Goal: Task Accomplishment & Management: Manage account settings

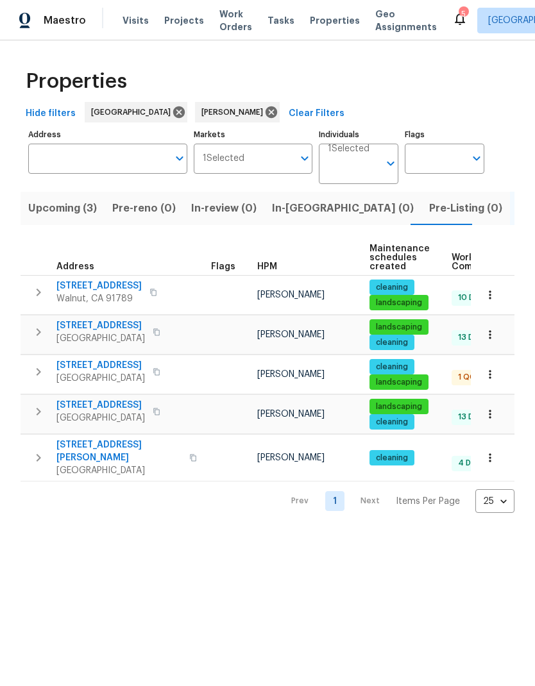
scroll to position [0, 21]
click at [124, 280] on span "19710 Quail Ridge Cir" at bounding box center [98, 285] width 85 height 13
click at [101, 369] on span "[STREET_ADDRESS]" at bounding box center [100, 365] width 88 height 13
click at [50, 216] on span "Upcoming (3)" at bounding box center [41, 208] width 69 height 18
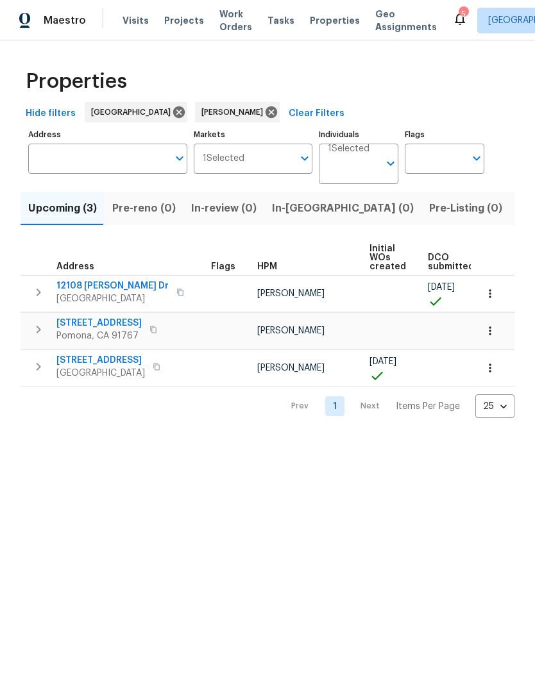
click at [517, 206] on span "Listed (5)" at bounding box center [541, 208] width 48 height 18
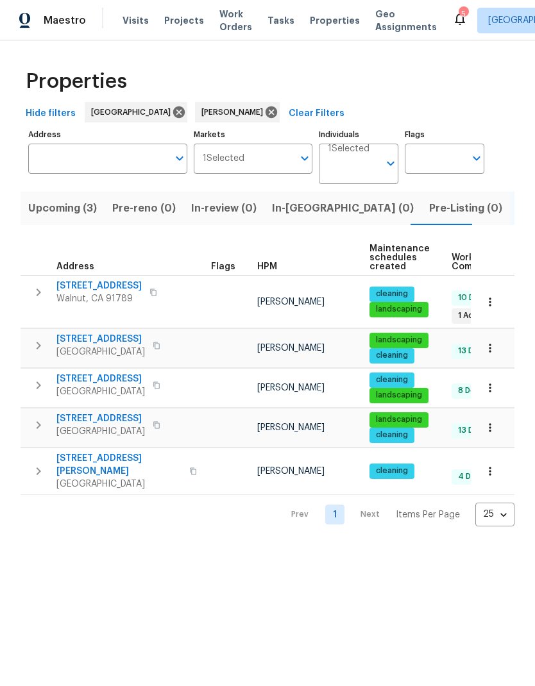
click at [118, 285] on span "19710 Quail Ridge Cir" at bounding box center [98, 285] width 85 height 13
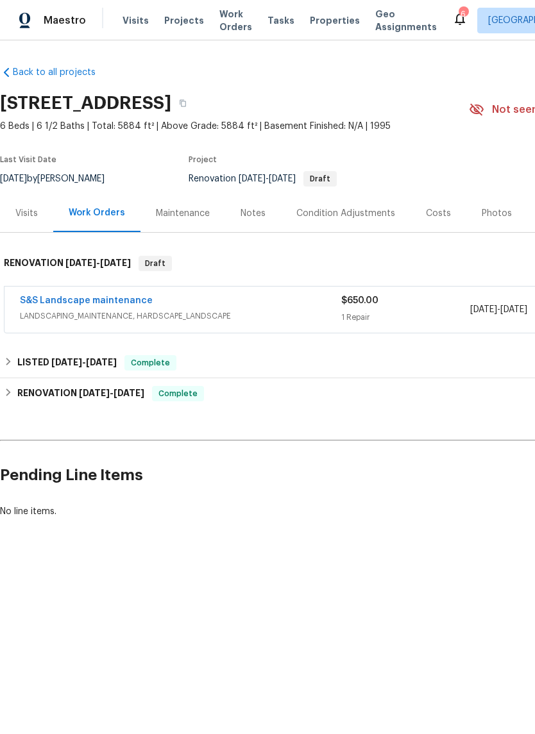
click at [111, 297] on link "S&S Landscape maintenance" at bounding box center [86, 300] width 133 height 9
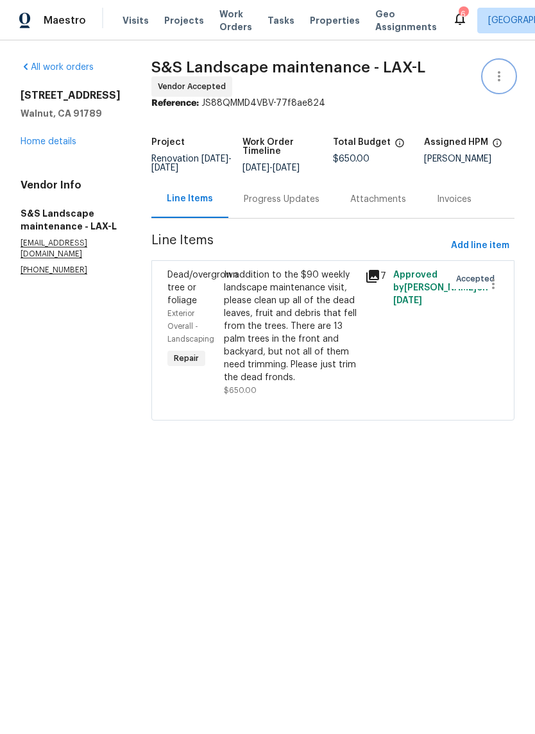
click at [496, 78] on icon "button" at bounding box center [498, 76] width 15 height 15
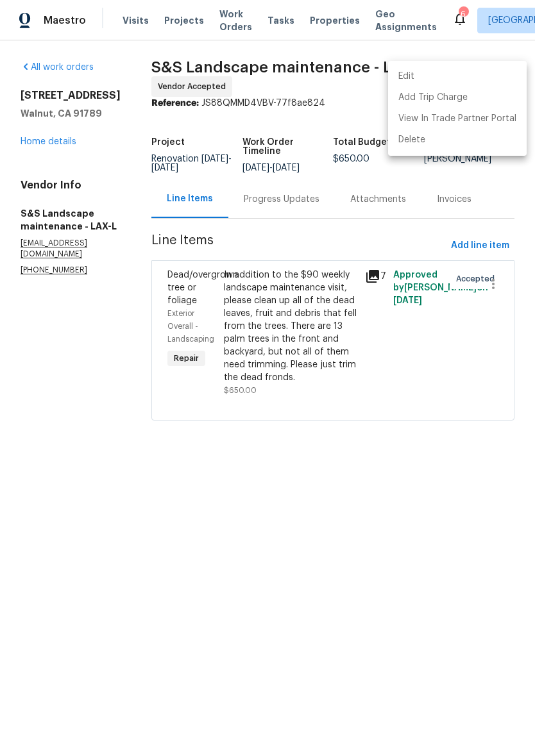
click at [445, 73] on li "Edit" at bounding box center [457, 76] width 138 height 21
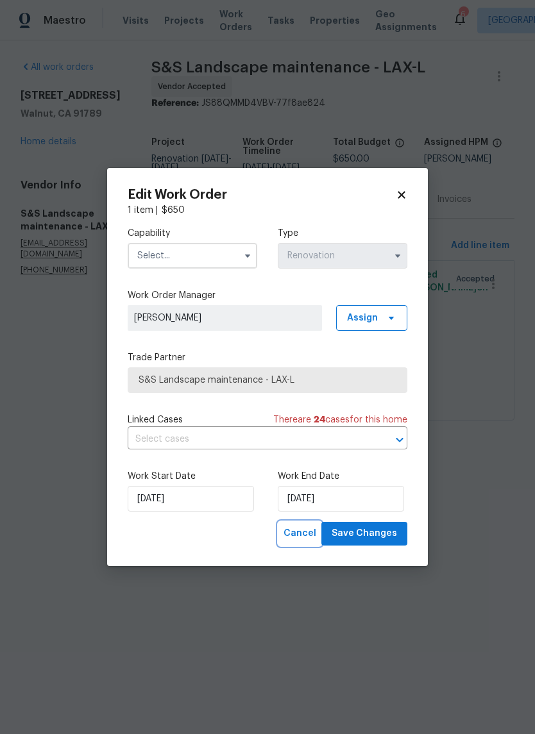
click at [304, 542] on span "Cancel" at bounding box center [299, 534] width 33 height 16
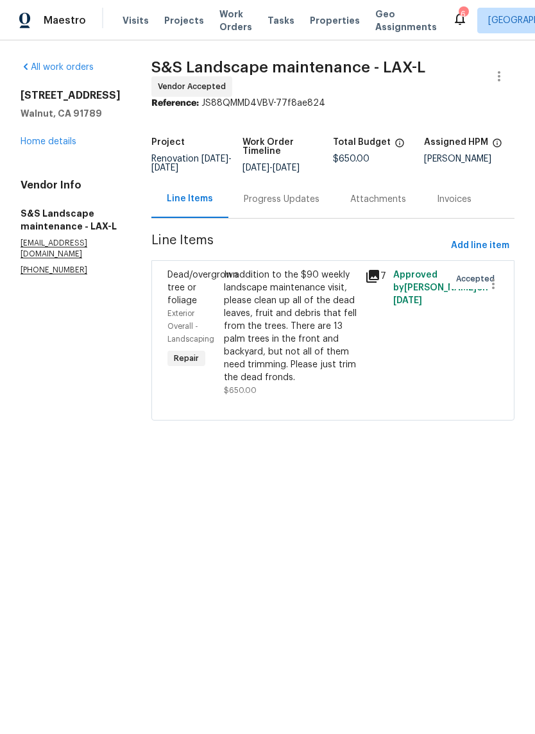
click at [74, 142] on link "Home details" at bounding box center [49, 141] width 56 height 9
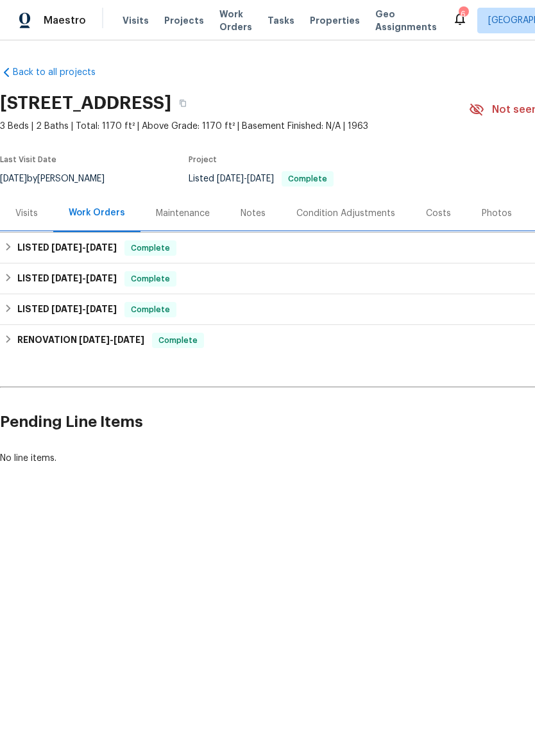
click at [37, 244] on h6 "LISTED [DATE] - [DATE]" at bounding box center [66, 247] width 99 height 15
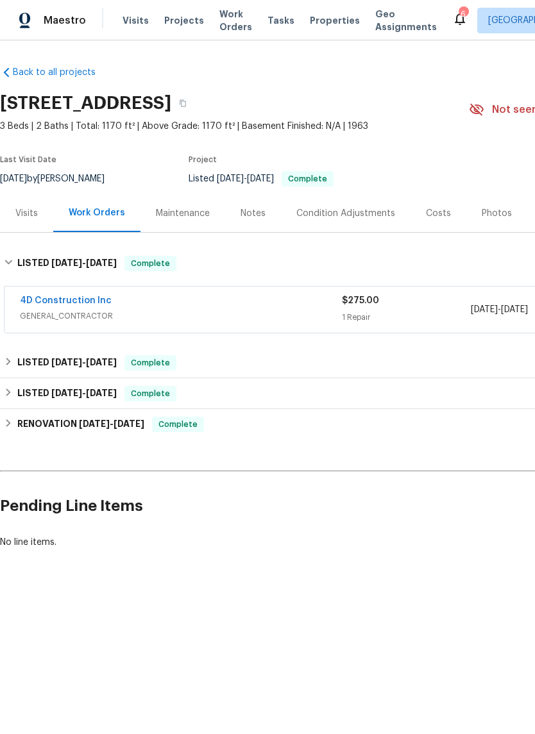
click at [74, 300] on link "4D Construction Inc" at bounding box center [66, 300] width 92 height 9
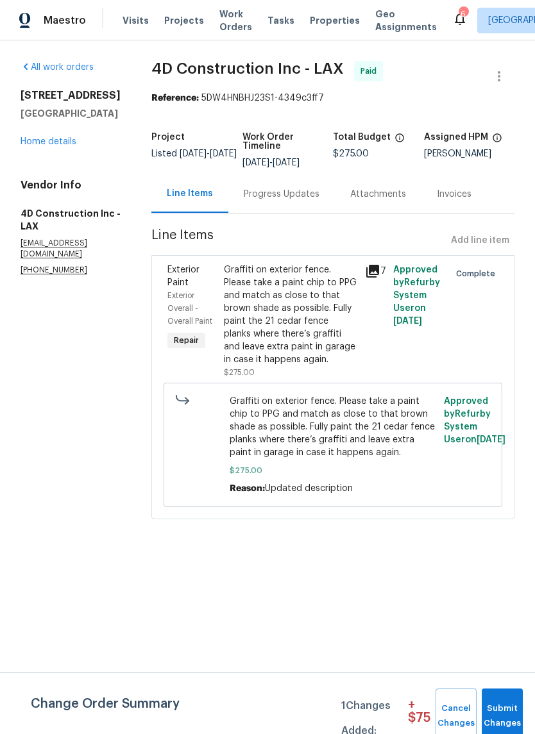
click at [58, 144] on link "Home details" at bounding box center [49, 141] width 56 height 9
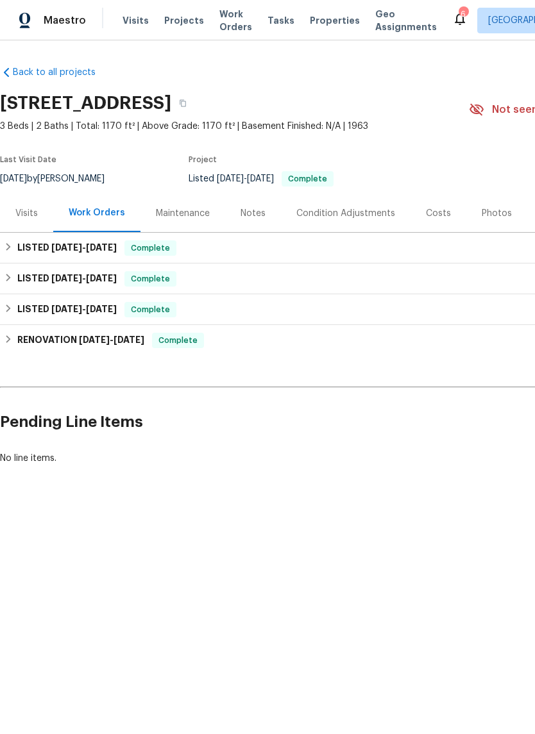
click at [27, 209] on div "Visits" at bounding box center [26, 213] width 22 height 13
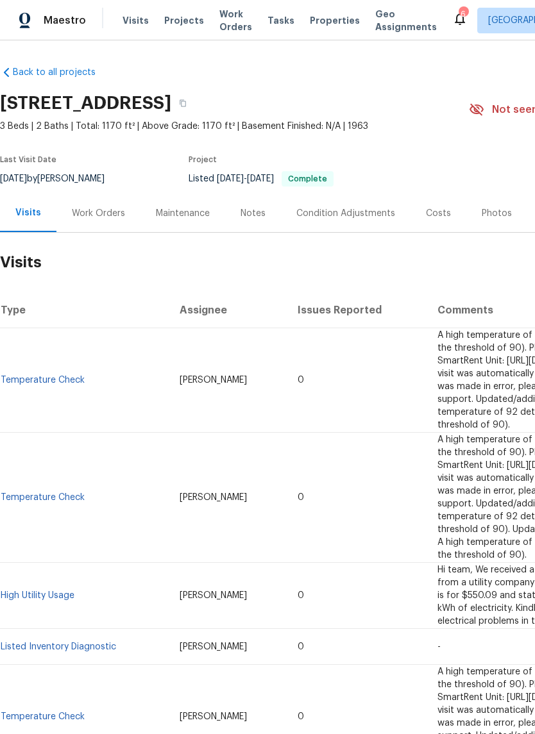
click at [96, 218] on div "Work Orders" at bounding box center [98, 213] width 53 height 13
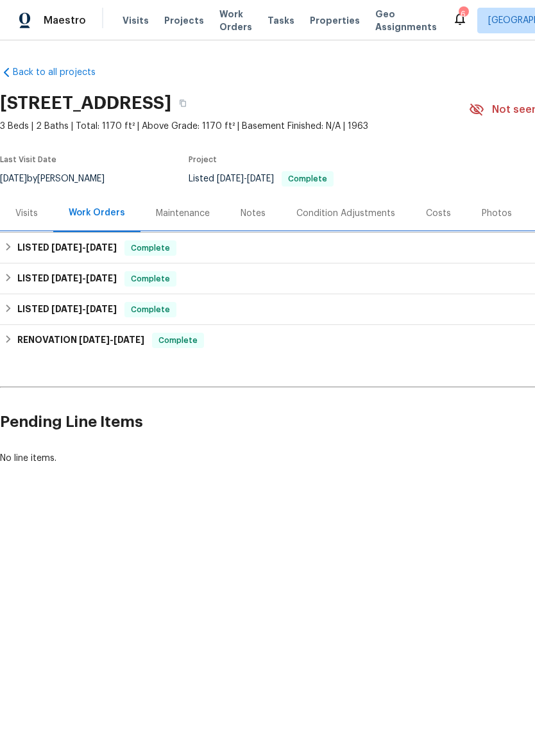
click at [81, 240] on h6 "LISTED [DATE] - [DATE]" at bounding box center [66, 247] width 99 height 15
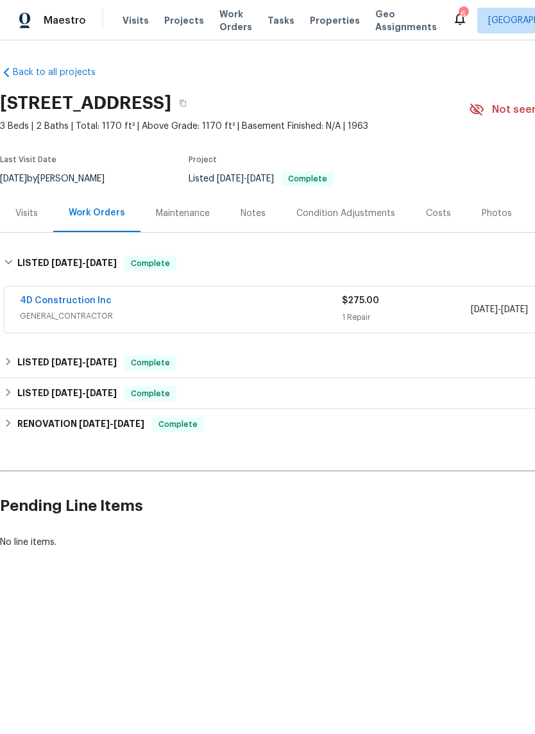
click at [65, 304] on link "4D Construction Inc" at bounding box center [66, 300] width 92 height 9
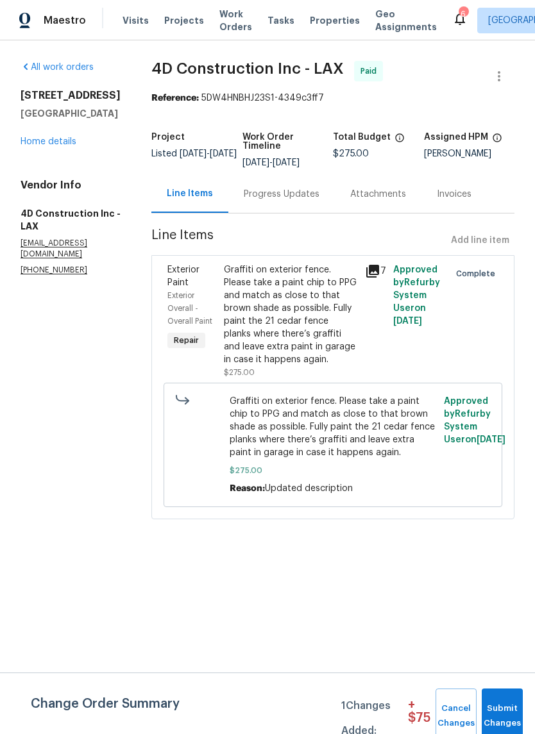
click at [371, 272] on icon at bounding box center [372, 271] width 13 height 13
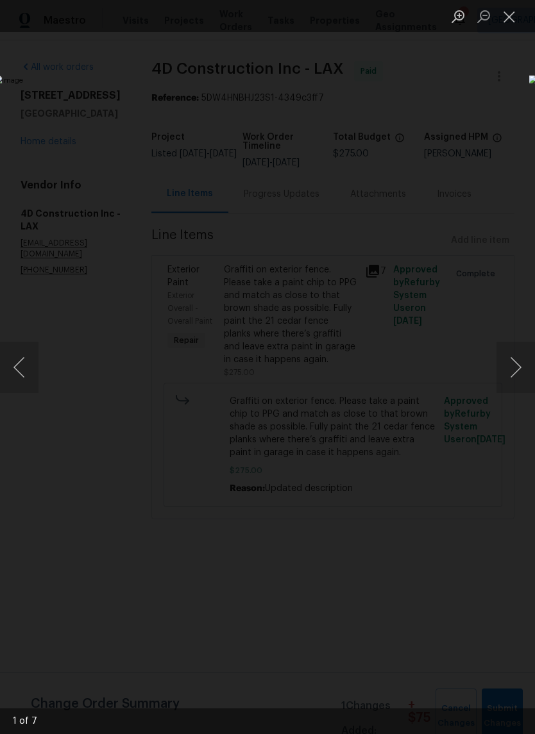
click at [511, 370] on button "Next image" at bounding box center [515, 367] width 38 height 51
click at [511, 373] on button "Next image" at bounding box center [515, 367] width 38 height 51
click at [508, 375] on button "Next image" at bounding box center [515, 367] width 38 height 51
click at [517, 375] on button "Next image" at bounding box center [515, 367] width 38 height 51
click at [512, 372] on button "Next image" at bounding box center [515, 367] width 38 height 51
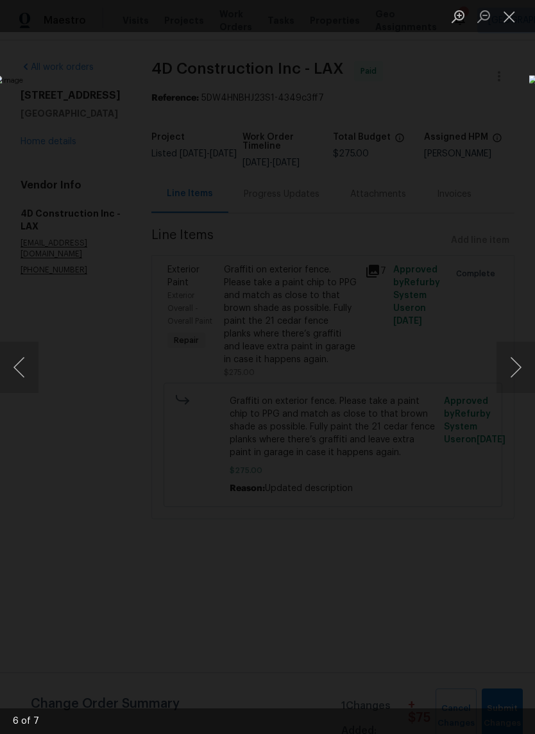
click at [508, 369] on button "Next image" at bounding box center [515, 367] width 38 height 51
click at [515, 367] on button "Next image" at bounding box center [515, 367] width 38 height 51
click at [513, 17] on button "Close lightbox" at bounding box center [509, 16] width 26 height 22
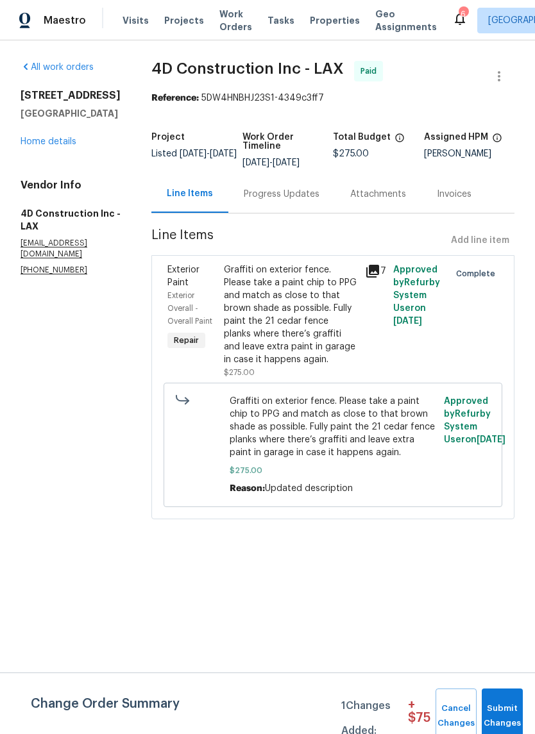
click at [51, 145] on link "Home details" at bounding box center [49, 141] width 56 height 9
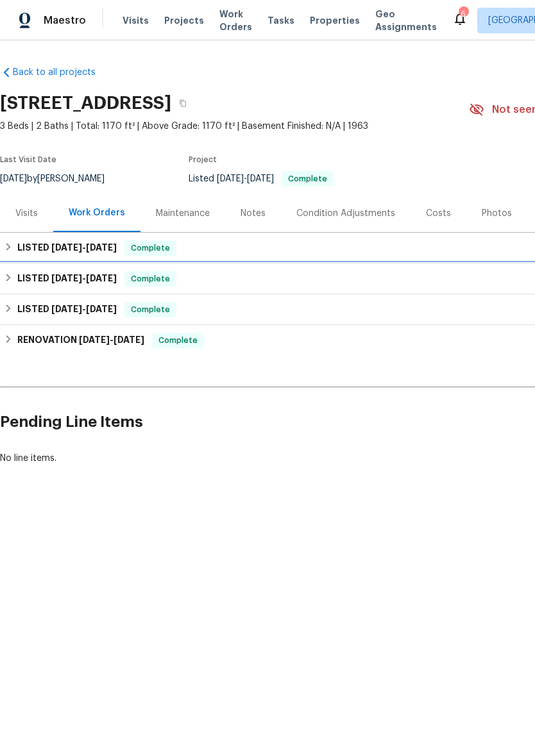
click at [6, 276] on icon at bounding box center [8, 277] width 9 height 9
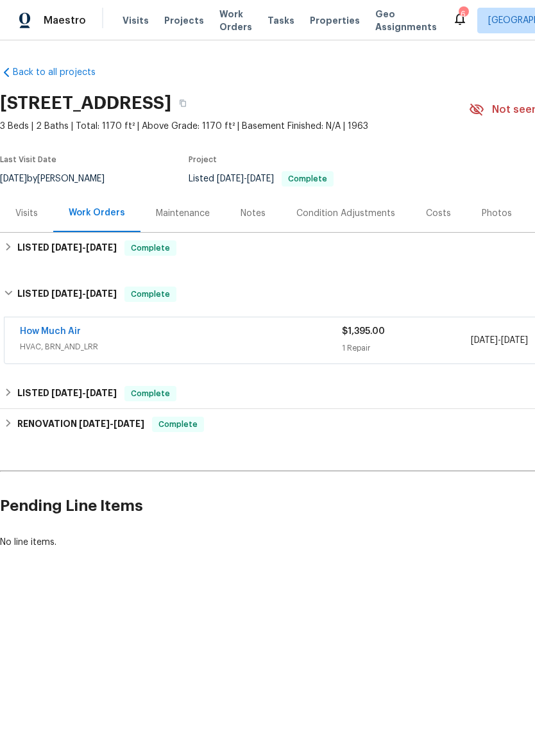
click at [48, 328] on link "How Much Air" at bounding box center [50, 331] width 61 height 9
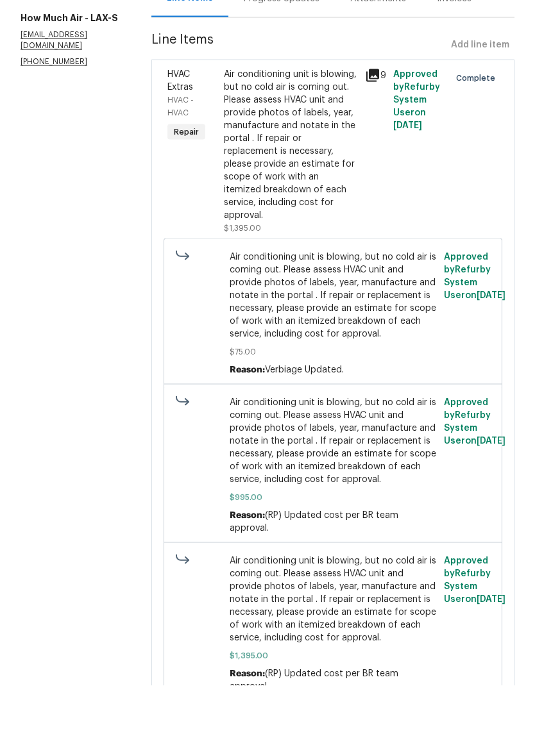
scroll to position [31, 0]
click at [338, 444] on span "Air conditioning unit is blowing, but no cold air is coming out. Please assess …" at bounding box center [332, 489] width 207 height 90
click at [324, 444] on span "Air conditioning unit is blowing, but no cold air is coming out. Please assess …" at bounding box center [332, 489] width 207 height 90
click at [365, 116] on icon at bounding box center [372, 123] width 15 height 15
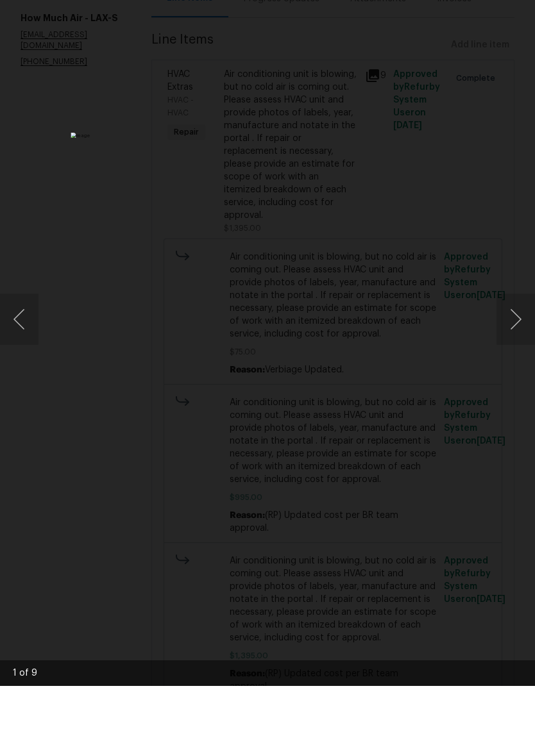
click at [520, 458] on div "Lightbox" at bounding box center [267, 367] width 535 height 734
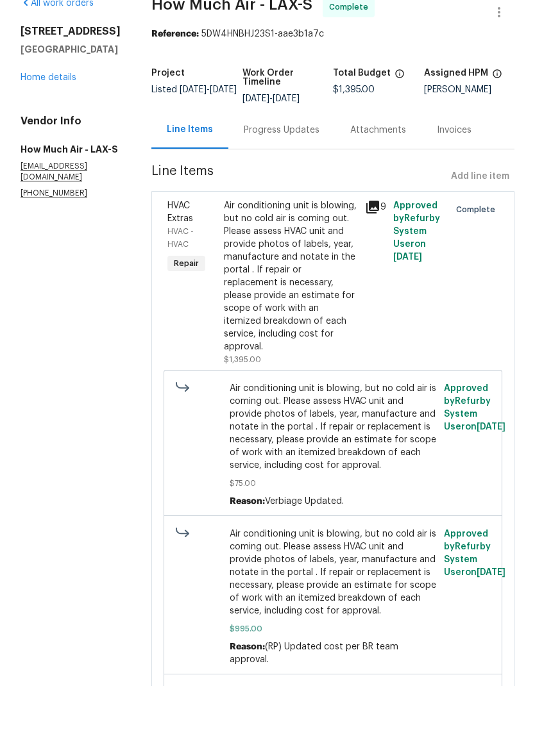
scroll to position [10, 0]
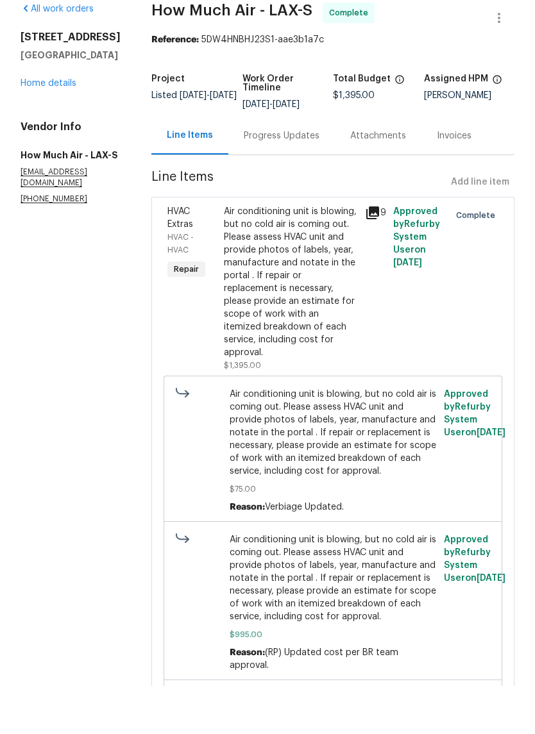
click at [285, 178] on div "Progress Updates" at bounding box center [282, 184] width 76 height 13
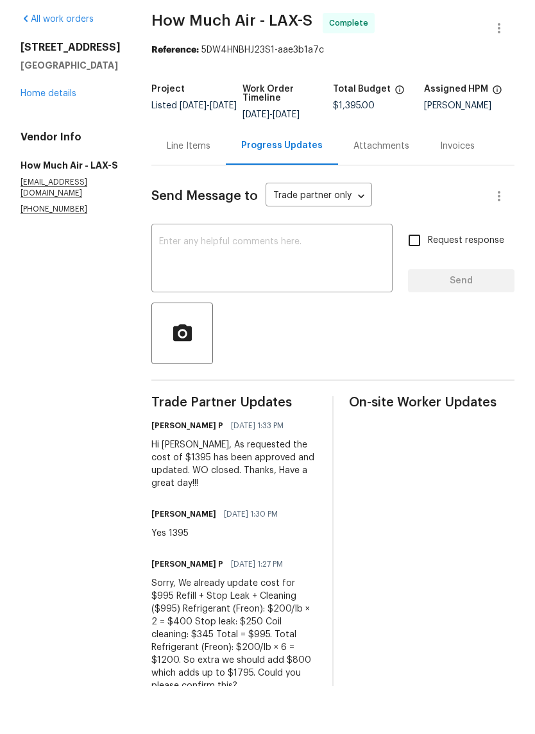
click at [192, 188] on div "Line Items" at bounding box center [189, 194] width 44 height 13
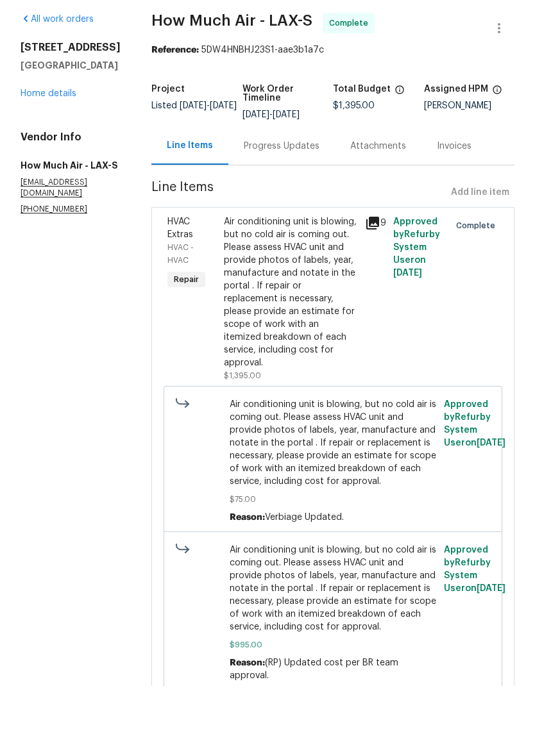
click at [372, 265] on icon at bounding box center [372, 271] width 13 height 13
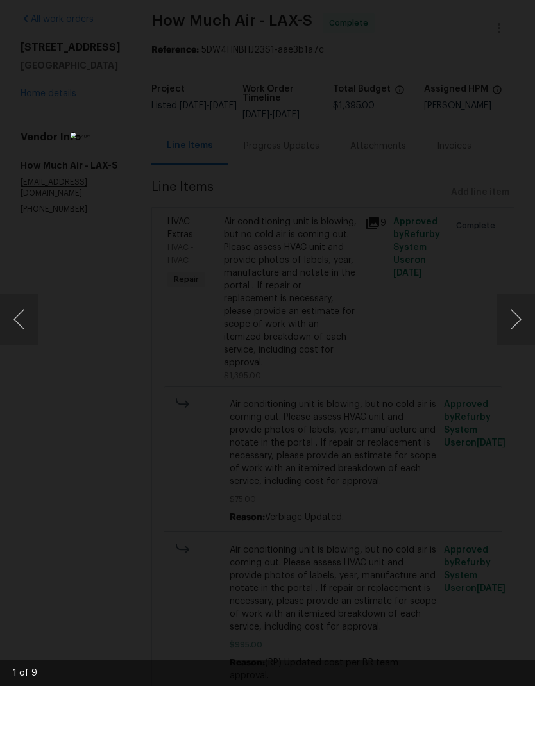
click at [517, 342] on button "Next image" at bounding box center [515, 367] width 38 height 51
click at [519, 342] on button "Next image" at bounding box center [515, 367] width 38 height 51
click at [517, 342] on button "Next image" at bounding box center [515, 367] width 38 height 51
click at [519, 342] on button "Next image" at bounding box center [515, 367] width 38 height 51
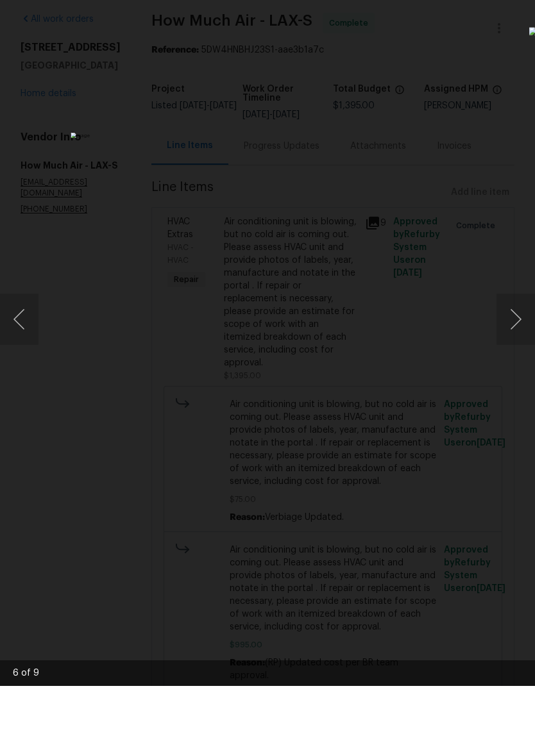
click at [519, 342] on button "Next image" at bounding box center [515, 367] width 38 height 51
click at [518, 342] on button "Next image" at bounding box center [515, 367] width 38 height 51
click at [519, 342] on button "Next image" at bounding box center [515, 367] width 38 height 51
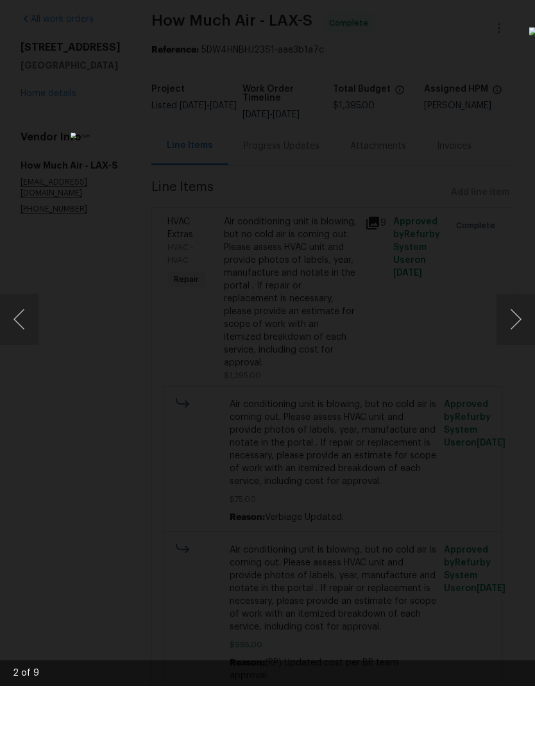
click at [518, 342] on button "Next image" at bounding box center [515, 367] width 38 height 51
click at [313, 408] on img "Lightbox" at bounding box center [206, 366] width 425 height 583
click at [400, 75] on img "Lightbox" at bounding box center [206, 366] width 425 height 583
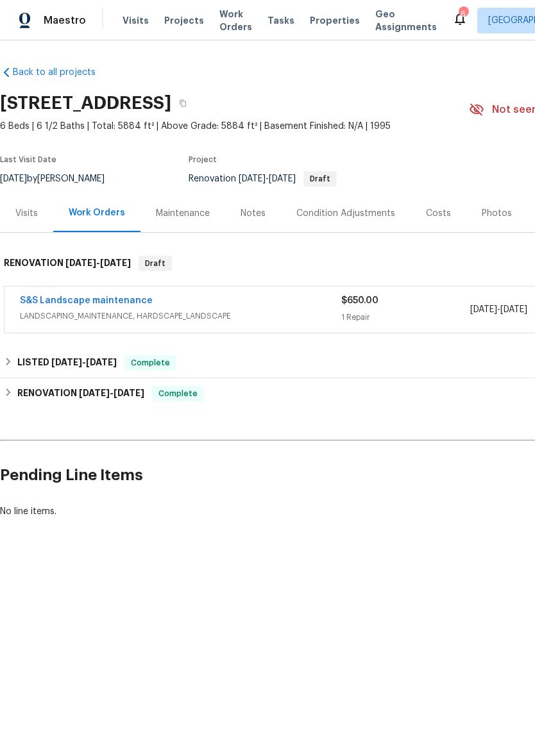
click at [109, 296] on link "S&S Landscape maintenance" at bounding box center [86, 300] width 133 height 9
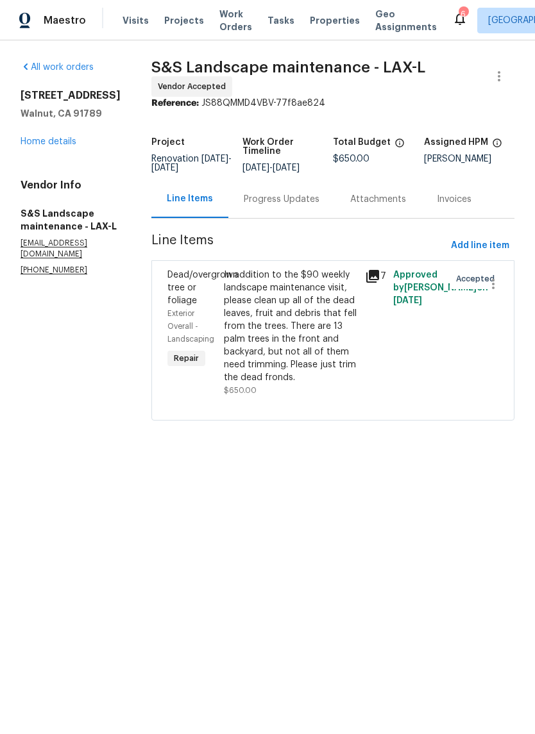
click at [310, 301] on div "In addition to the $90 weekly landscape maintenance visit, please clean up all …" at bounding box center [290, 326] width 133 height 115
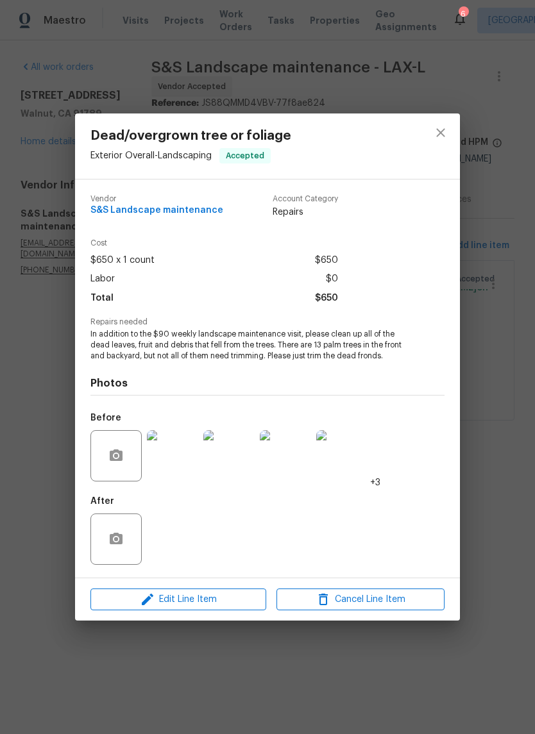
click at [90, 336] on span "In addition to the $90 weekly landscape maintenance visit, please clean up all …" at bounding box center [249, 345] width 319 height 32
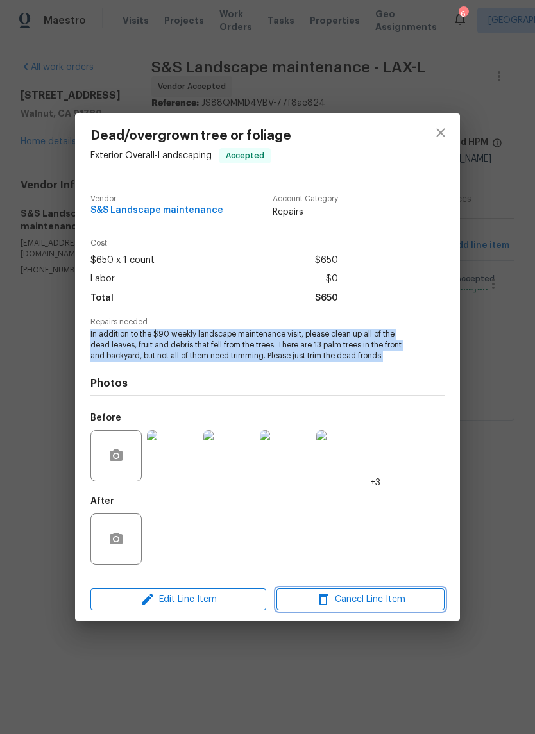
click at [371, 604] on span "Cancel Line Item" at bounding box center [360, 600] width 160 height 16
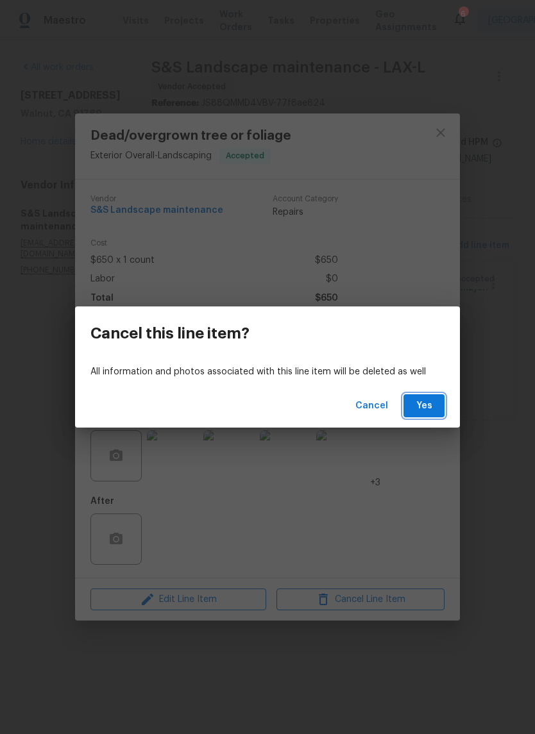
click at [426, 401] on span "Yes" at bounding box center [423, 406] width 21 height 16
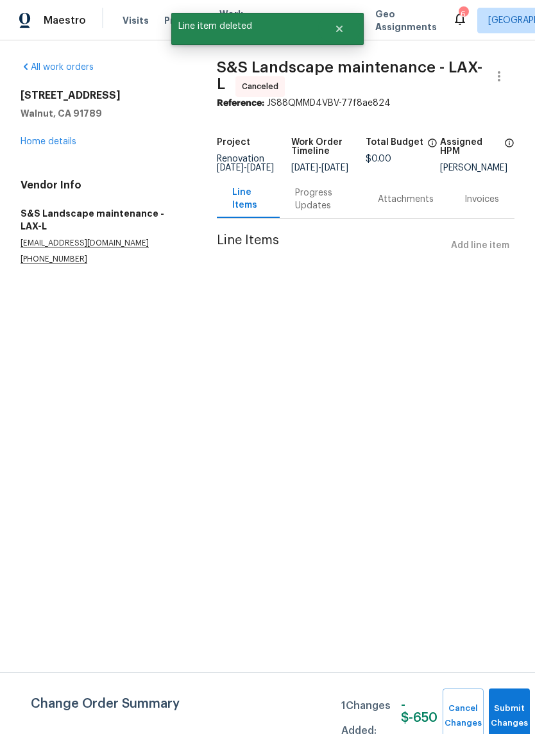
click at [65, 139] on link "Home details" at bounding box center [49, 141] width 56 height 9
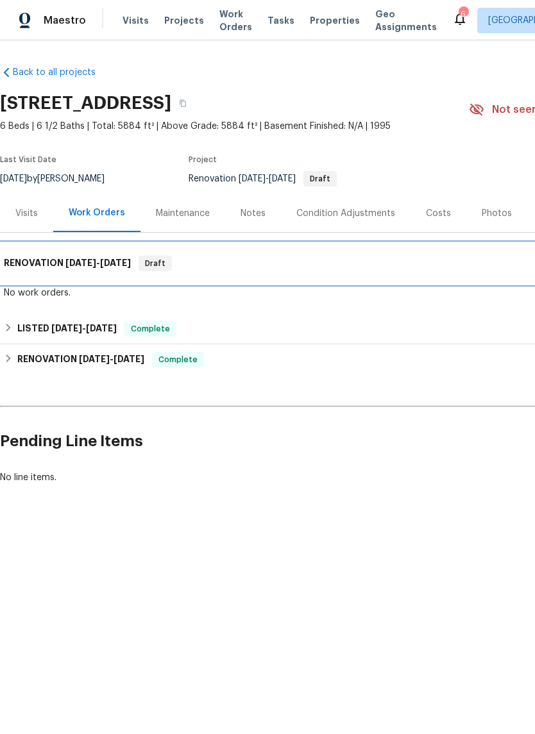
click at [87, 260] on span "[DATE]" at bounding box center [80, 262] width 31 height 9
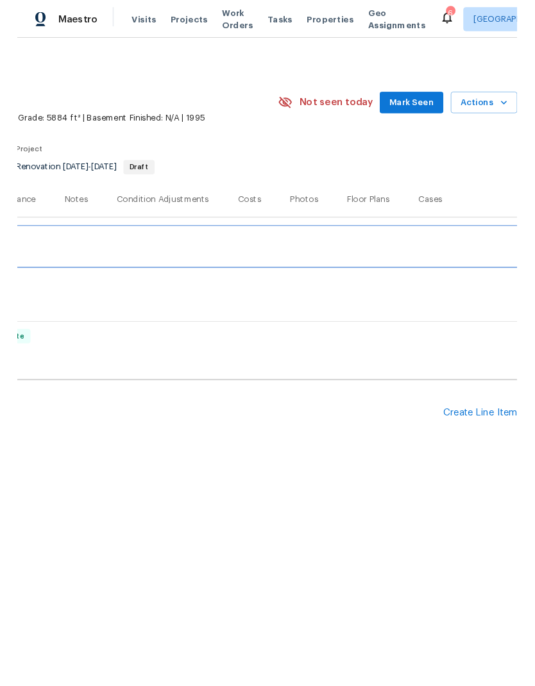
scroll to position [0, 190]
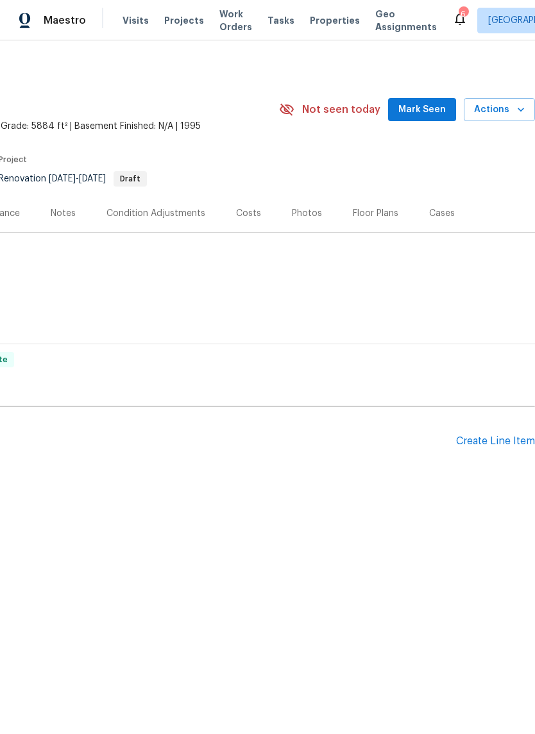
click at [490, 442] on div "Create Line Item" at bounding box center [495, 441] width 79 height 12
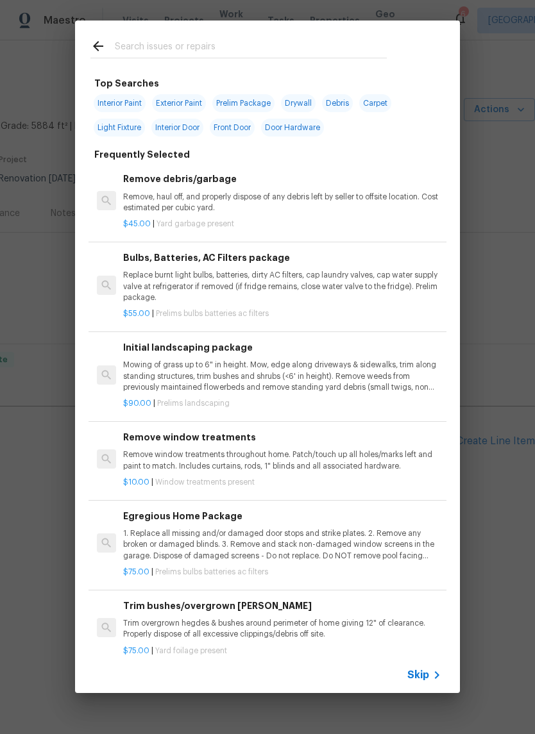
click at [203, 52] on input "text" at bounding box center [251, 47] width 272 height 19
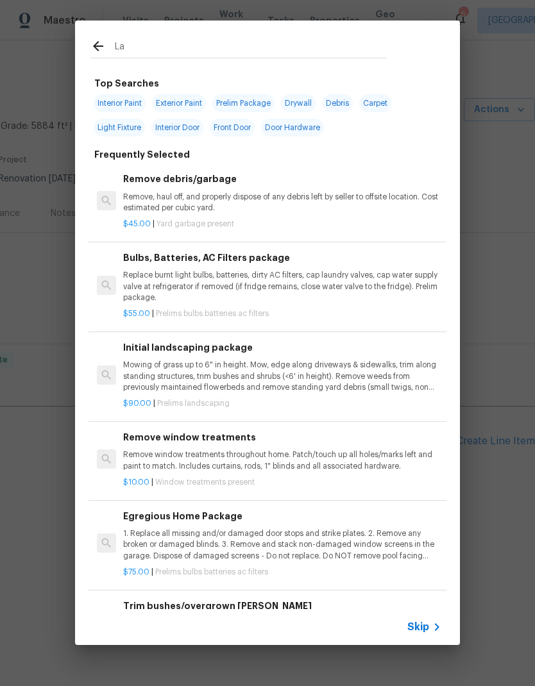
type input "L"
type input "Frond"
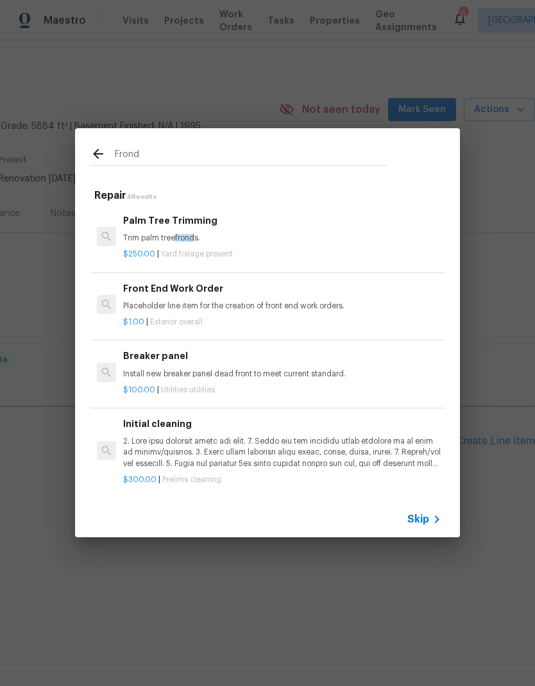
click at [238, 235] on p "Trim palm tree frond s." at bounding box center [282, 238] width 318 height 11
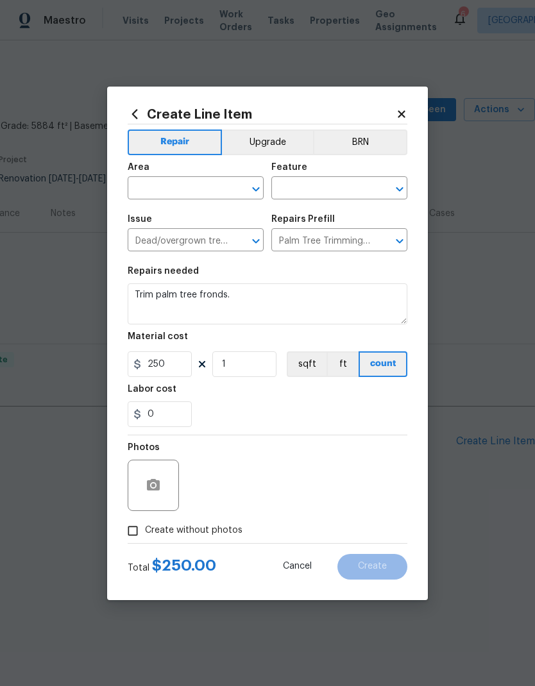
click at [237, 231] on div "Issue" at bounding box center [196, 223] width 136 height 17
click at [210, 183] on input "text" at bounding box center [178, 189] width 100 height 20
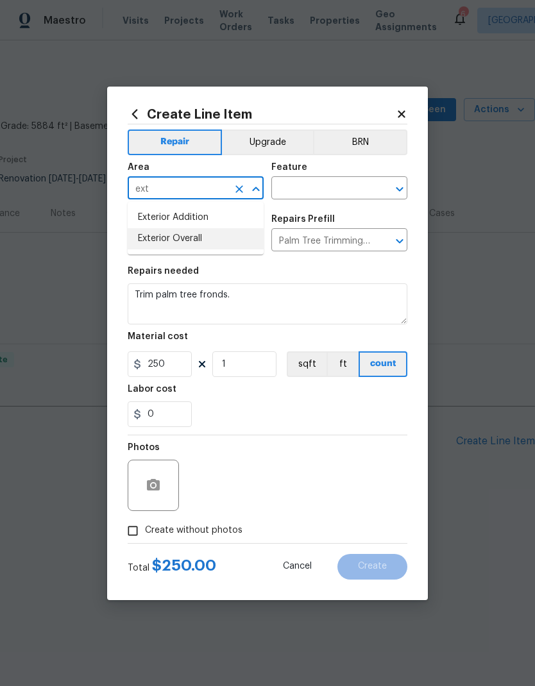
click at [223, 238] on li "Exterior Overall" at bounding box center [196, 238] width 136 height 21
type input "Exterior Overall"
click at [319, 188] on input "text" at bounding box center [321, 189] width 100 height 20
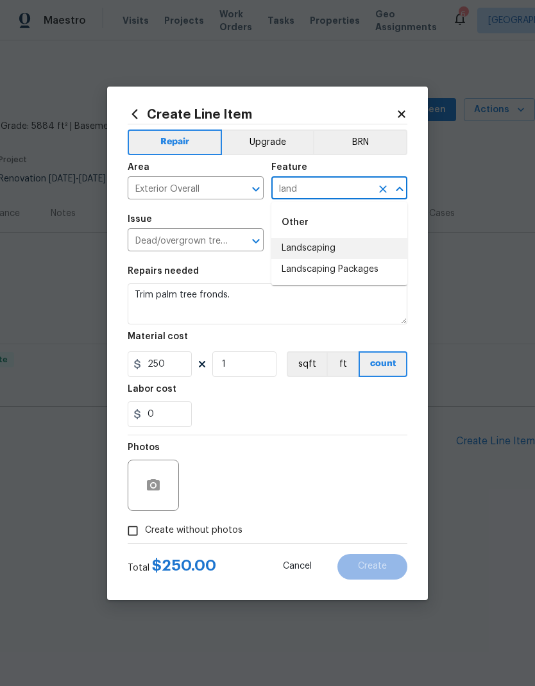
click at [332, 246] on li "Landscaping" at bounding box center [339, 248] width 136 height 21
type input "Landscaping"
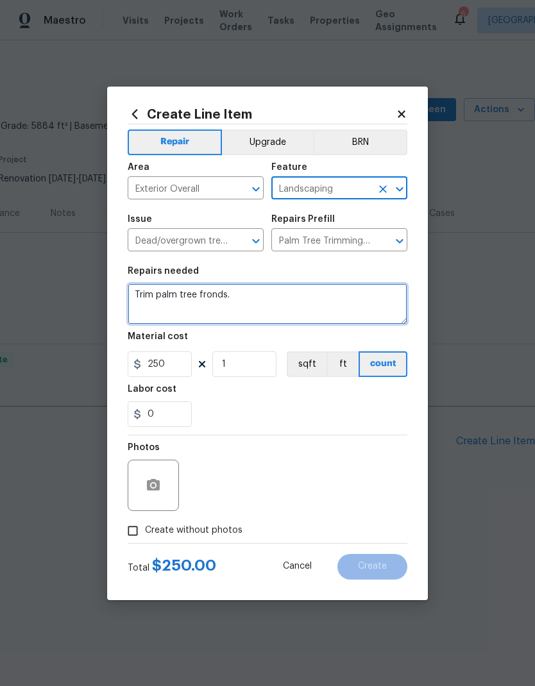
click at [244, 296] on textarea "Trim palm tree fronds." at bounding box center [267, 303] width 279 height 41
click at [199, 295] on textarea "Trim palm tree fronds." at bounding box center [267, 303] width 279 height 41
click at [199, 294] on textarea "Trim palm tree fronds." at bounding box center [267, 303] width 279 height 41
click at [195, 296] on textarea "Trim palm tree fronds." at bounding box center [267, 303] width 279 height 41
paste textarea "In addition to the $90 weekly landscape maintenance visit, please clean up all …"
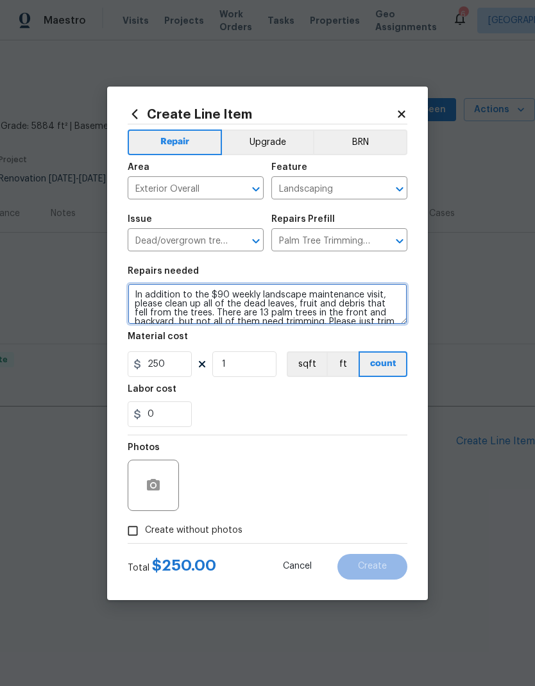
scroll to position [18, 0]
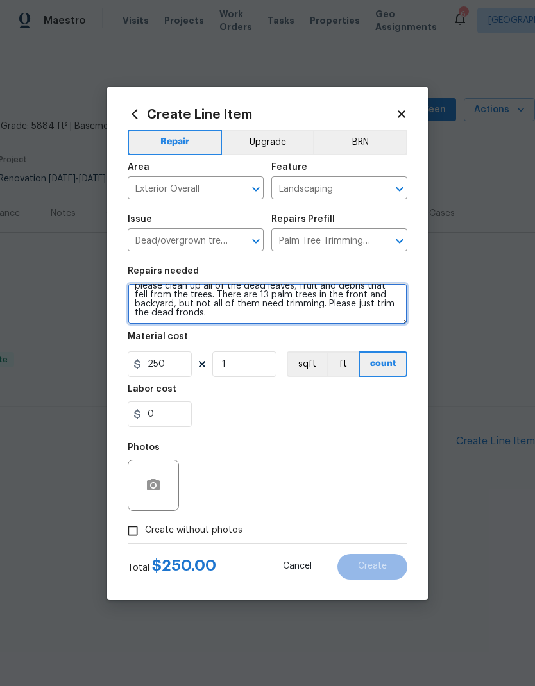
type textarea "In addition to the $90 weekly landscape maintenance visit, please clean up all …"
click at [224, 336] on div "Material cost" at bounding box center [267, 340] width 279 height 17
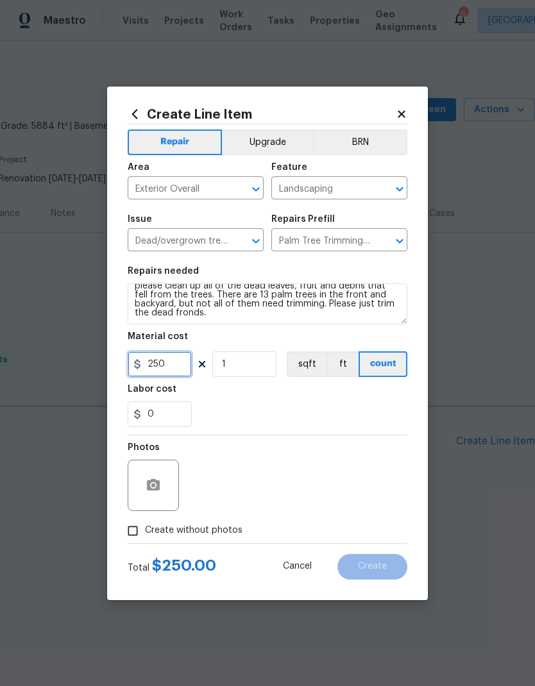
click at [167, 364] on input "250" at bounding box center [160, 364] width 64 height 26
type input "650"
click at [300, 397] on div "Labor cost" at bounding box center [267, 393] width 279 height 17
click at [288, 399] on div "Labor cost" at bounding box center [267, 393] width 279 height 17
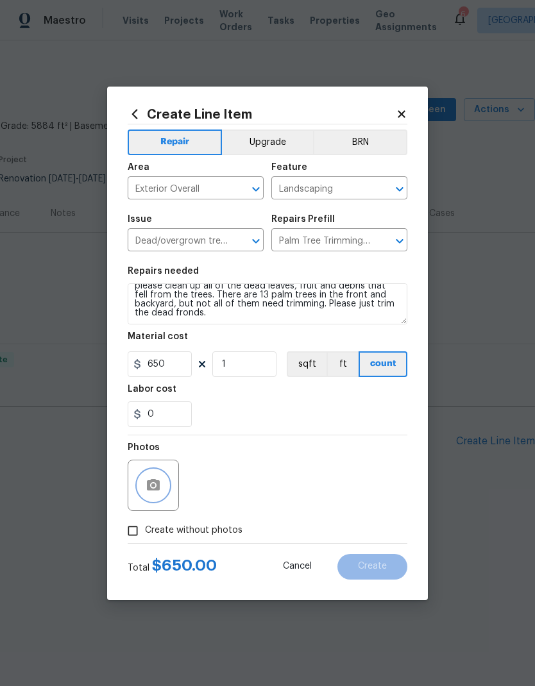
click at [162, 482] on button "button" at bounding box center [153, 485] width 31 height 31
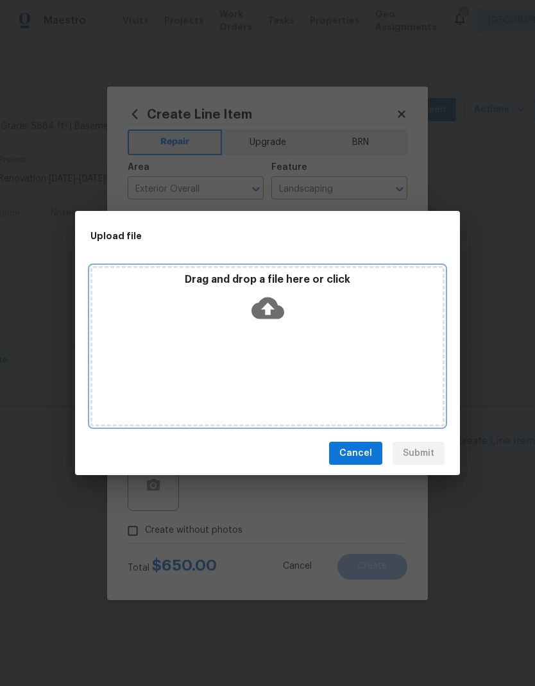
click at [268, 317] on icon at bounding box center [267, 308] width 33 height 22
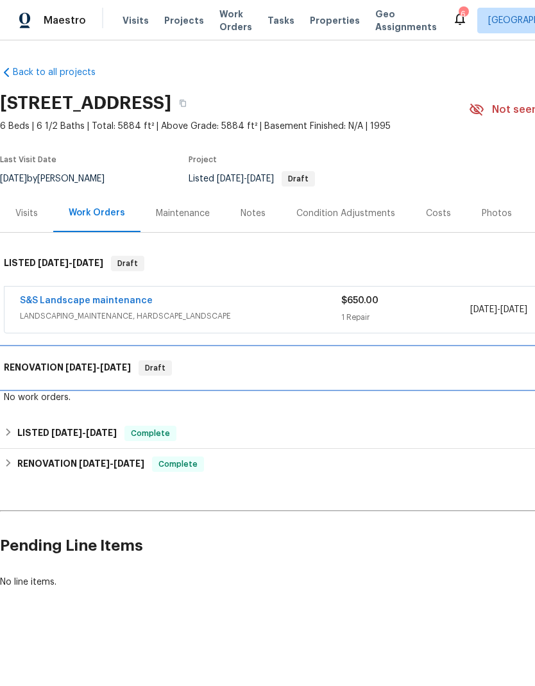
click at [73, 377] on div "RENOVATION 9/2/25 - 9/6/25 Draft" at bounding box center [362, 367] width 724 height 41
click at [72, 376] on div "RENOVATION 9/2/25 - 9/6/25 Draft" at bounding box center [362, 367] width 724 height 41
click at [85, 363] on span "9/2/25" at bounding box center [80, 367] width 31 height 9
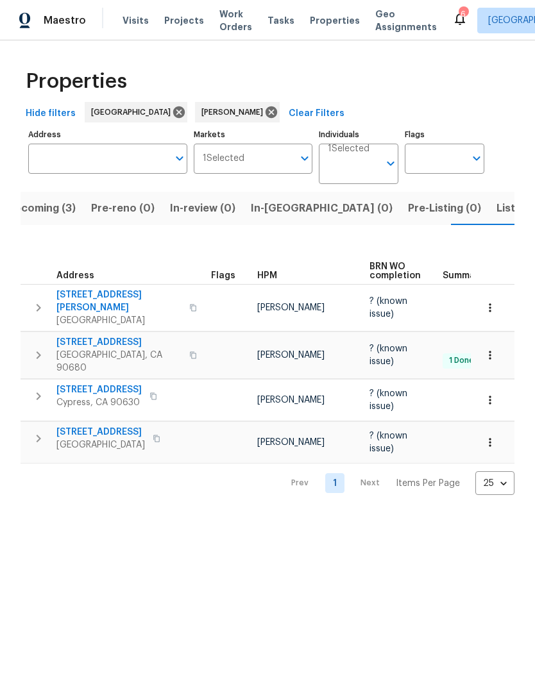
scroll to position [0, -1]
click at [496, 206] on span "Listed (5)" at bounding box center [520, 208] width 48 height 18
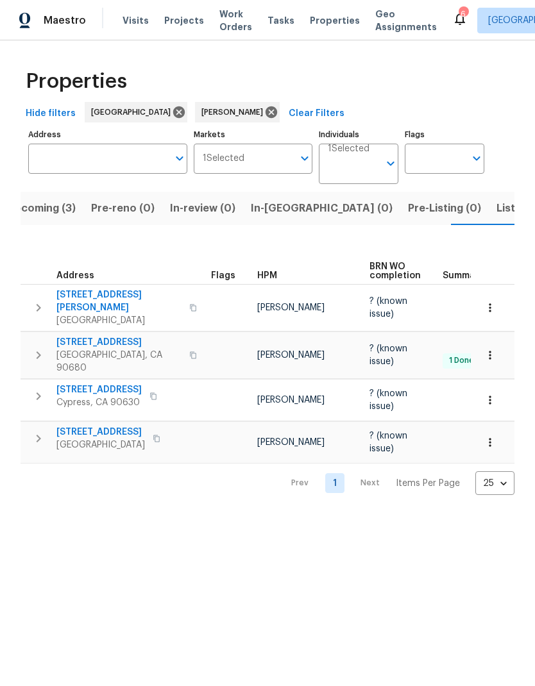
click at [111, 426] on span "[STREET_ADDRESS]" at bounding box center [100, 432] width 88 height 13
click at [194, 515] on html "Maestro Visits Projects Work Orders Tasks Properties Geo Assignments 6 Los Ange…" at bounding box center [267, 257] width 535 height 515
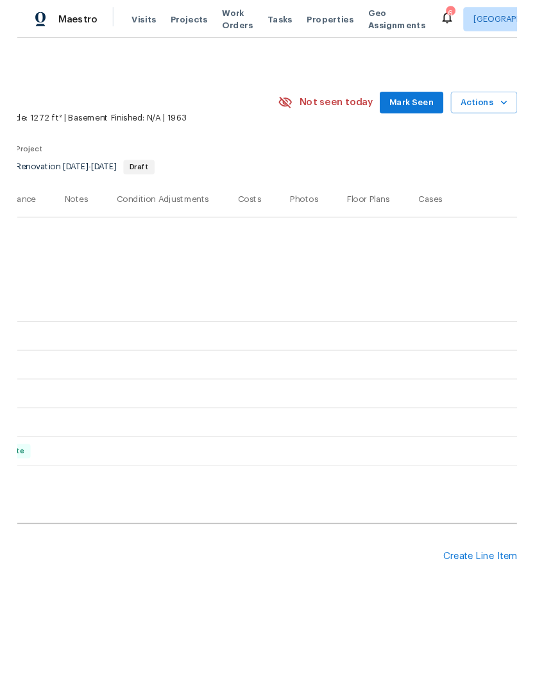
scroll to position [0, 190]
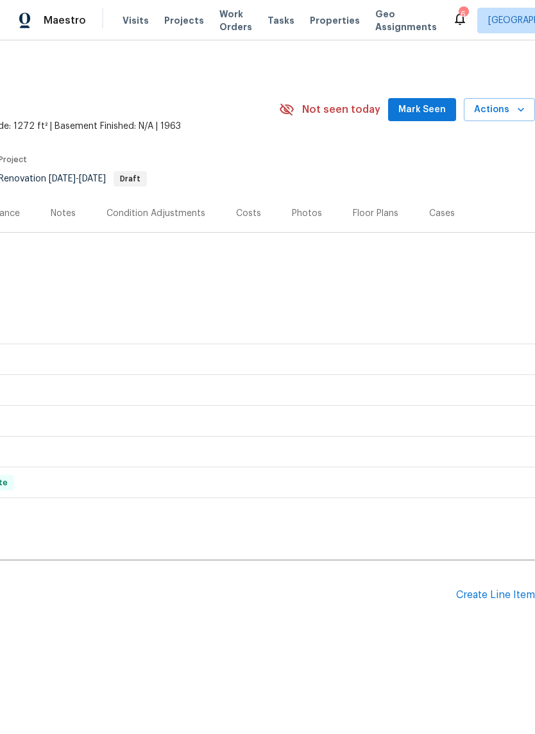
click at [499, 595] on div "Create Line Item" at bounding box center [495, 595] width 79 height 12
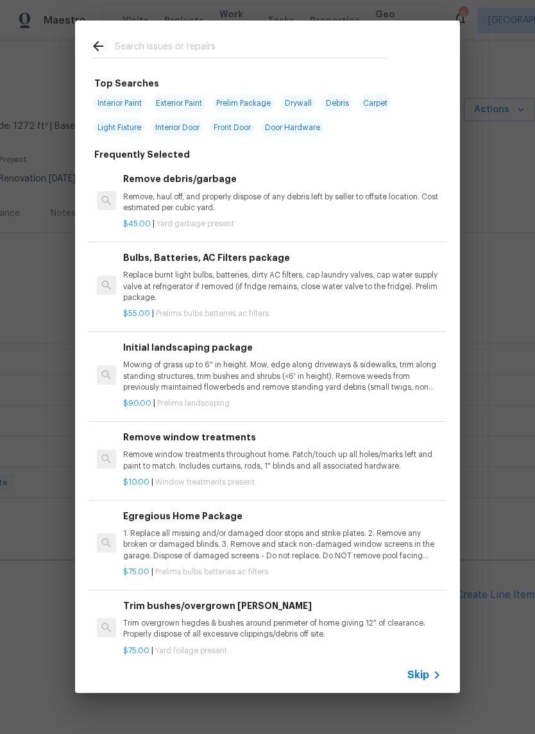
click at [238, 51] on input "text" at bounding box center [251, 47] width 272 height 19
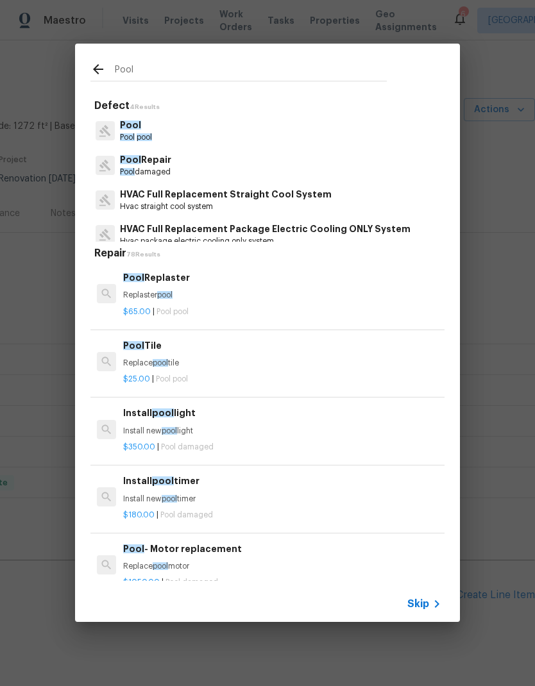
type input "Pool"
click at [164, 128] on div "Pool Pool pool" at bounding box center [267, 130] width 354 height 35
click at [150, 130] on p "Pool" at bounding box center [136, 125] width 32 height 13
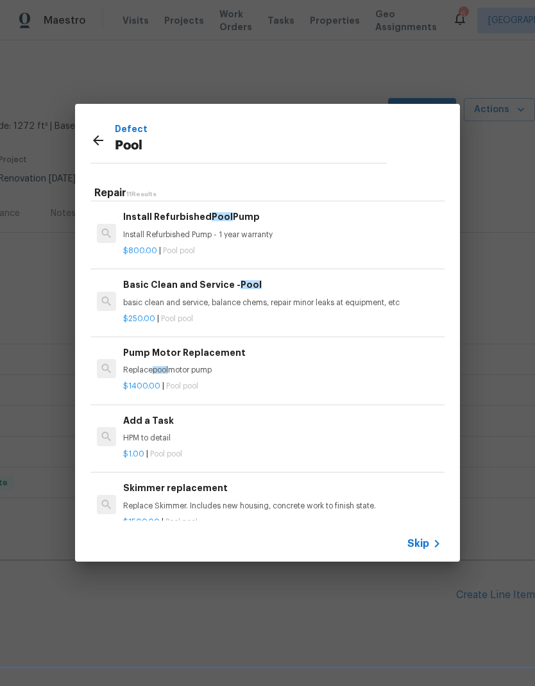
scroll to position [295, 0]
click at [295, 303] on p "basic clean and service, balance chems, repair minor leaks at equipment, etc" at bounding box center [282, 301] width 318 height 11
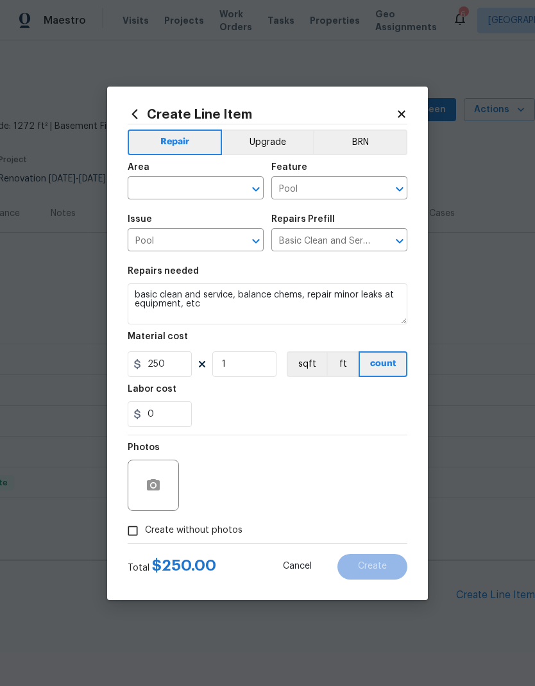
click at [176, 182] on input "text" at bounding box center [178, 189] width 100 height 20
click at [205, 237] on li "Exterior Overall" at bounding box center [196, 238] width 136 height 21
type input "Exterior Overall"
click at [282, 265] on section "Repairs needed basic clean and service, balance chems, repair minor leaks at eq…" at bounding box center [267, 347] width 279 height 176
click at [151, 486] on icon "button" at bounding box center [152, 484] width 15 height 15
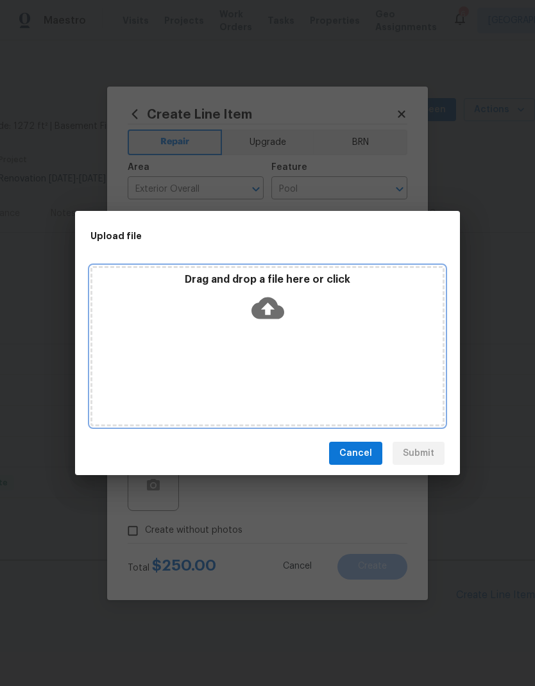
click at [274, 300] on icon at bounding box center [267, 308] width 33 height 22
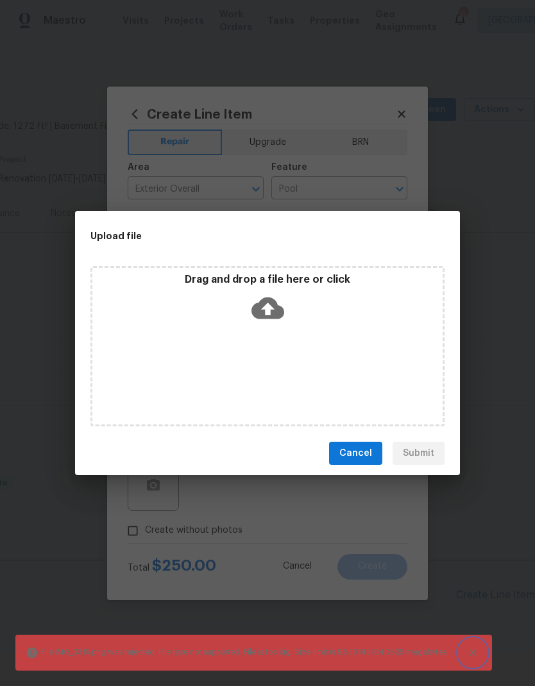
click at [475, 649] on icon "Close" at bounding box center [472, 652] width 13 height 13
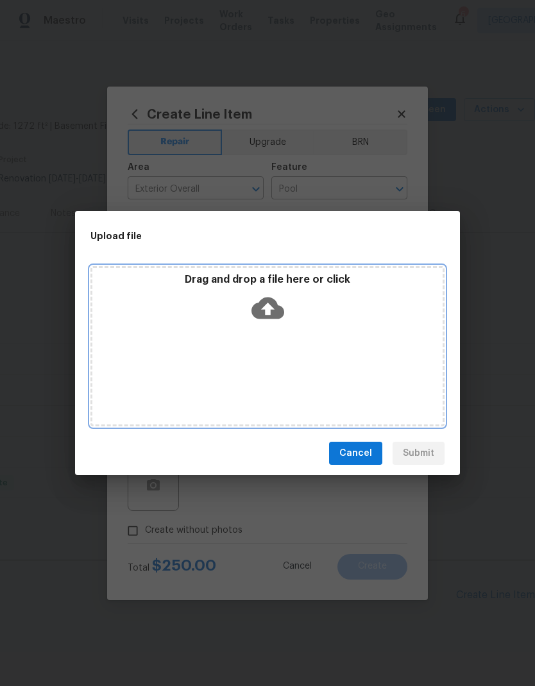
click at [264, 315] on icon at bounding box center [267, 308] width 33 height 22
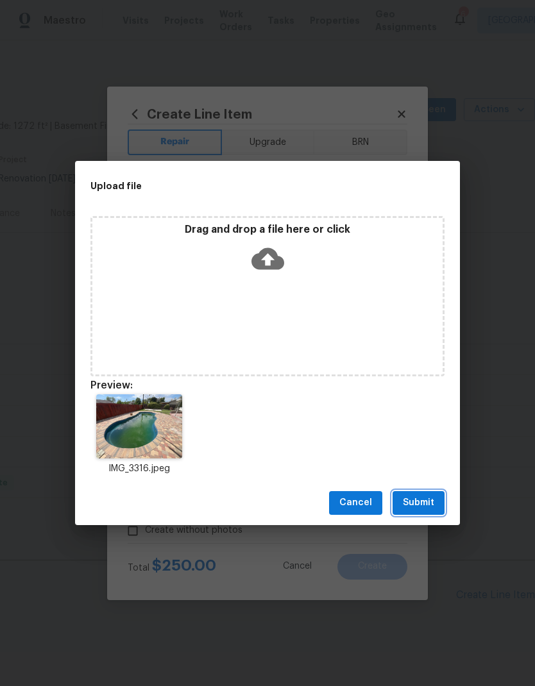
click at [412, 506] on span "Submit" at bounding box center [418, 503] width 31 height 16
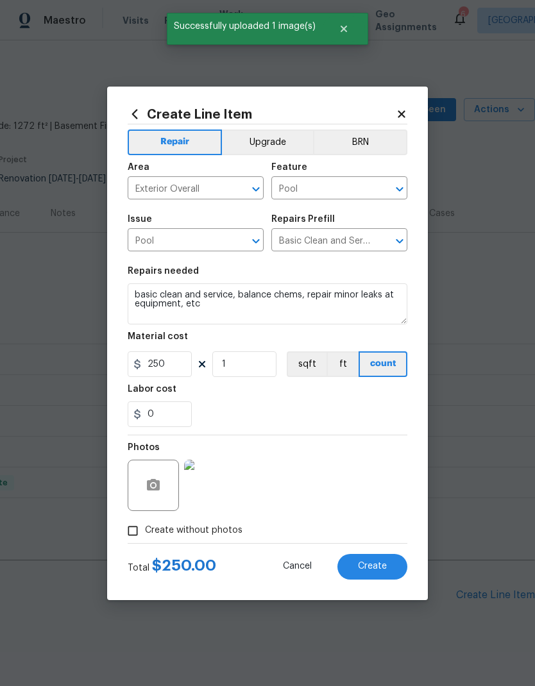
click at [378, 567] on span "Create" at bounding box center [372, 566] width 29 height 10
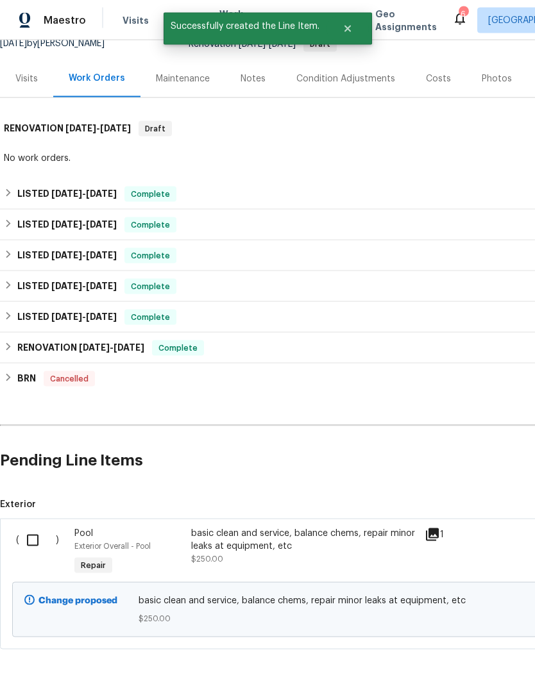
scroll to position [134, 0]
click at [31, 541] on input "checkbox" at bounding box center [37, 540] width 37 height 27
checkbox input "true"
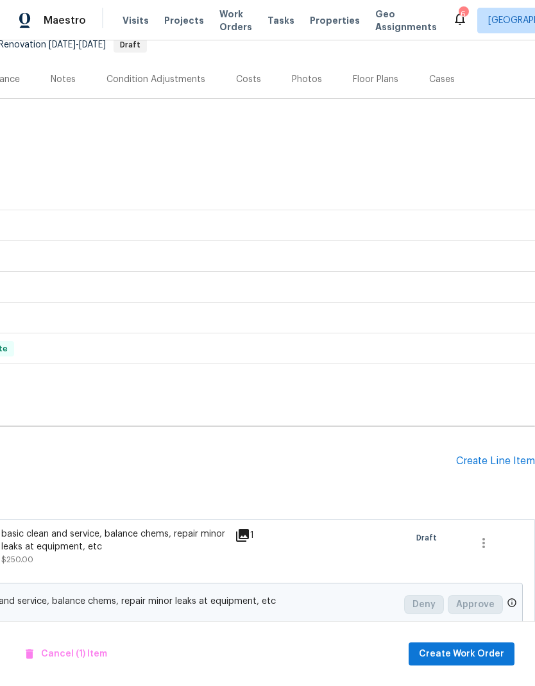
scroll to position [134, 190]
click at [473, 654] on span "Create Work Order" at bounding box center [461, 654] width 85 height 16
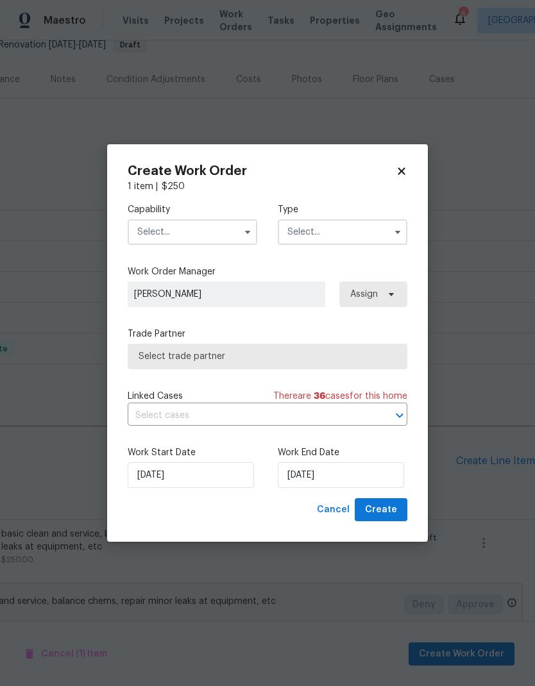
click at [212, 229] on input "text" at bounding box center [192, 232] width 129 height 26
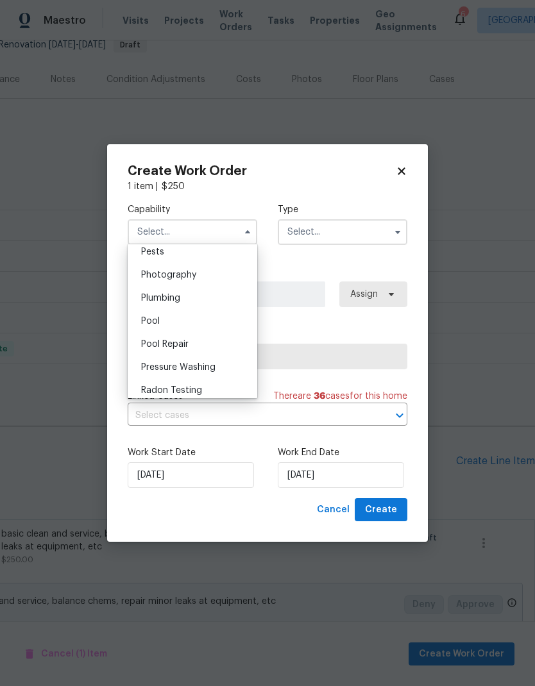
scroll to position [1102, 0]
click at [176, 324] on div "Pool" at bounding box center [192, 325] width 123 height 23
type input "Pool"
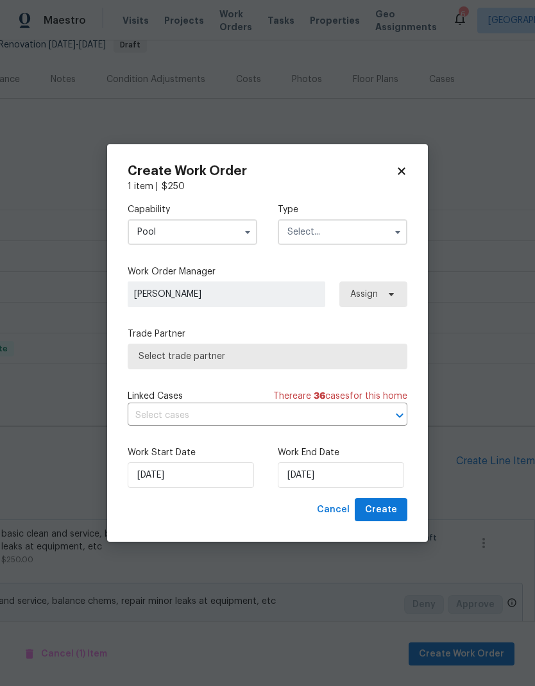
click at [344, 235] on input "text" at bounding box center [342, 232] width 129 height 26
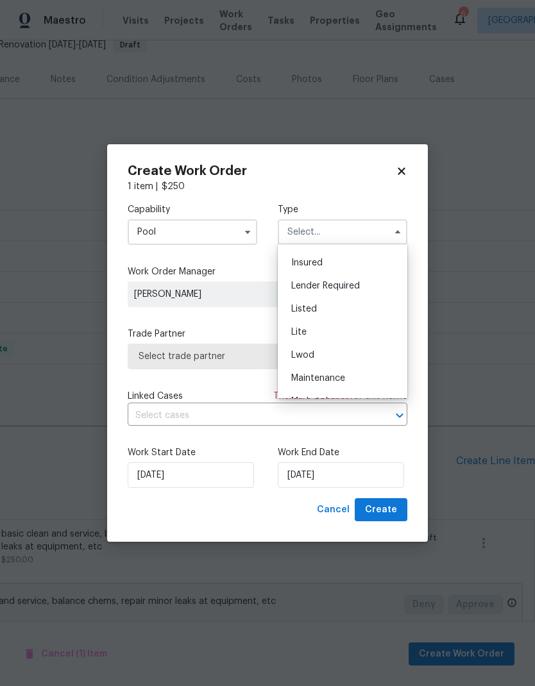
scroll to position [90, 0]
click at [331, 306] on div "Listed" at bounding box center [342, 306] width 123 height 23
type input "Listed"
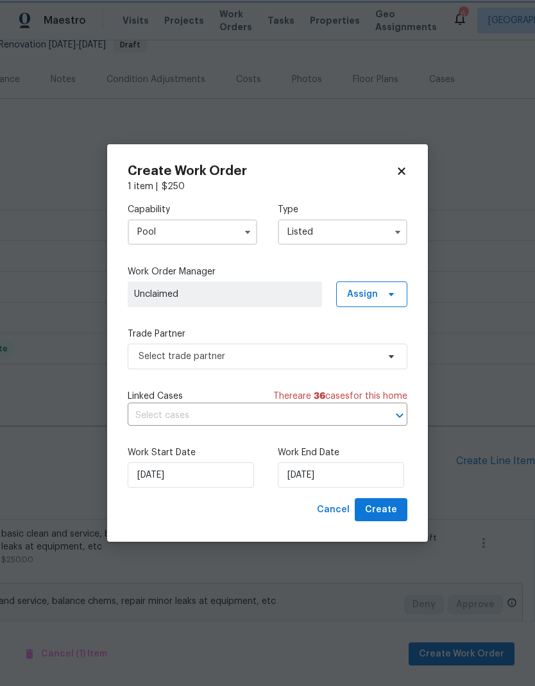
scroll to position [0, 0]
click at [380, 290] on span "Assign" at bounding box center [371, 294] width 71 height 26
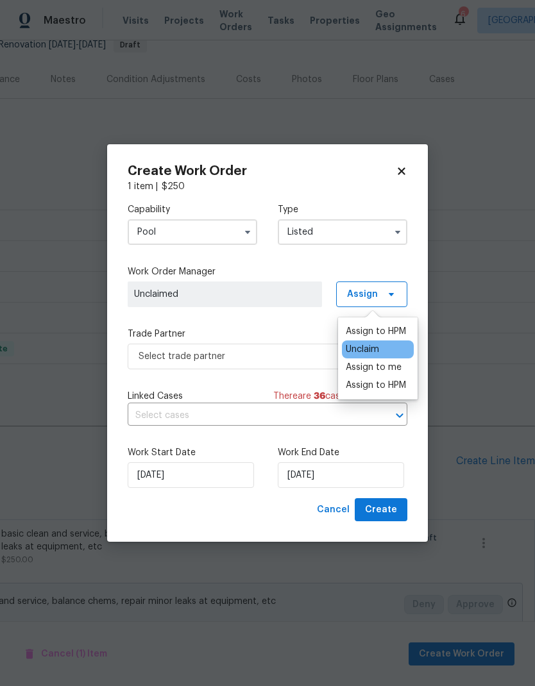
click at [382, 320] on div "Assign to HPM Unclaim Assign to me Assign to HPM" at bounding box center [377, 358] width 79 height 82
click at [385, 320] on div "Assign to HPM Unclaim Assign to me Assign to HPM" at bounding box center [377, 358] width 79 height 82
click at [378, 325] on div "Assign to HPM" at bounding box center [375, 331] width 60 height 13
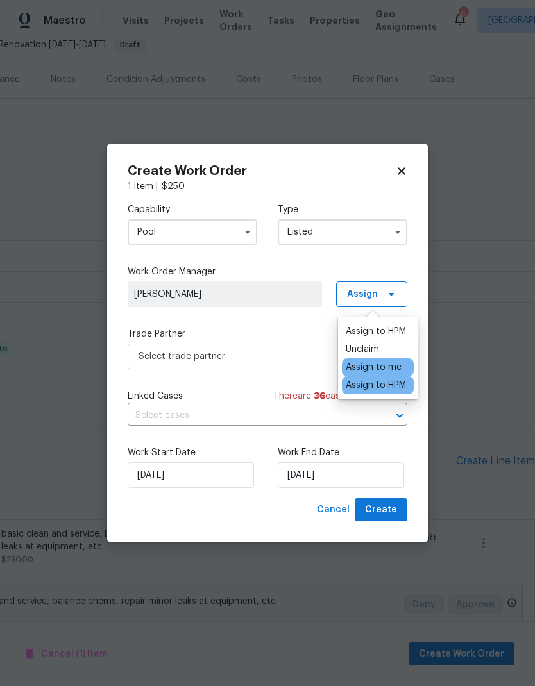
click at [269, 330] on label "Trade Partner" at bounding box center [267, 334] width 279 height 13
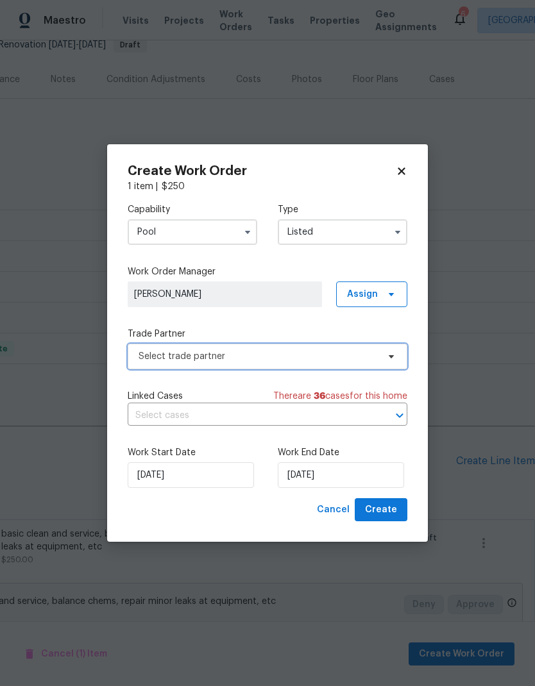
click at [290, 362] on span "Select trade partner" at bounding box center [267, 357] width 279 height 26
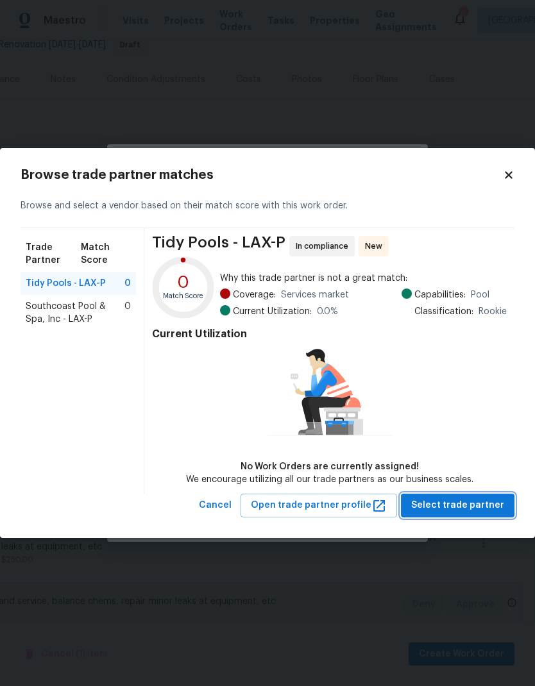
click at [469, 507] on span "Select trade partner" at bounding box center [457, 505] width 93 height 16
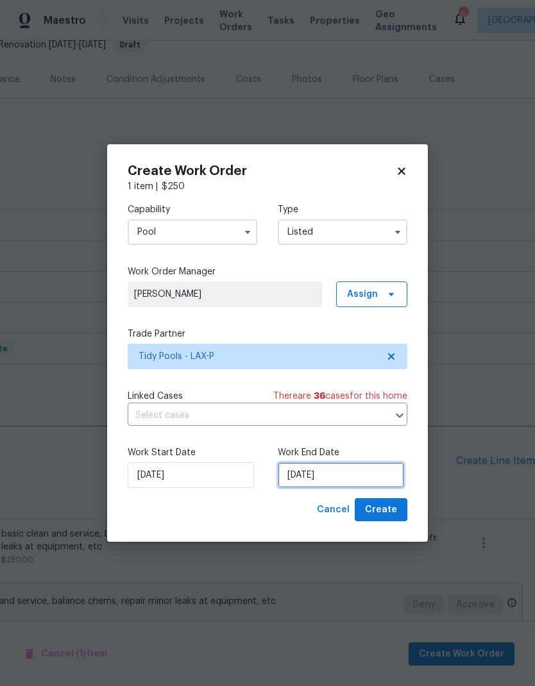
click at [319, 480] on input "[DATE]" at bounding box center [341, 475] width 126 height 26
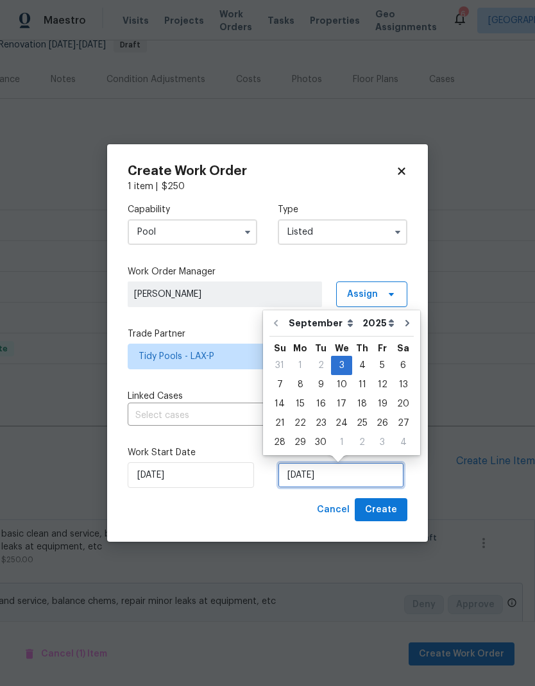
scroll to position [11, 0]
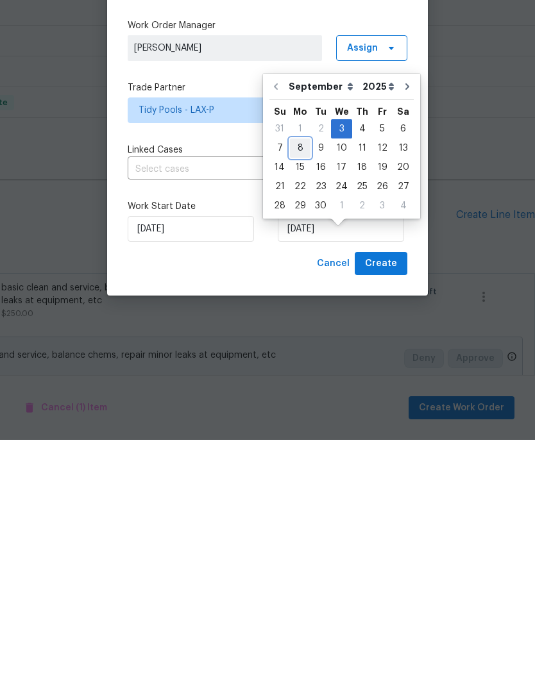
click at [293, 385] on div "8" at bounding box center [300, 394] width 21 height 18
type input "[DATE]"
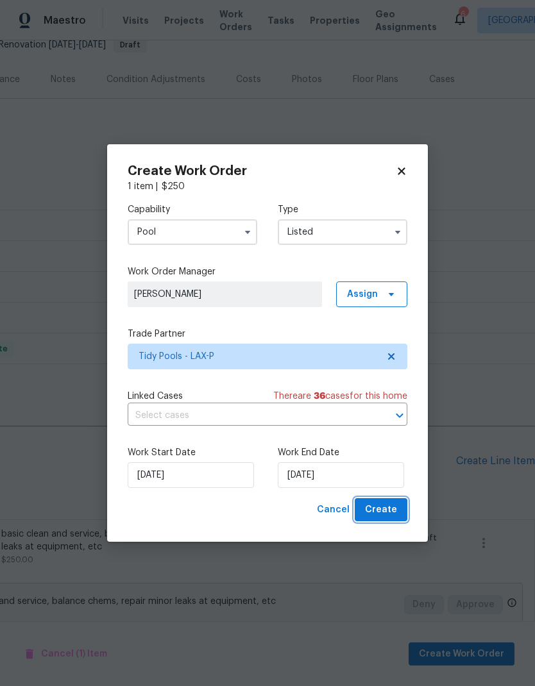
click at [390, 509] on span "Create" at bounding box center [381, 510] width 32 height 16
checkbox input "false"
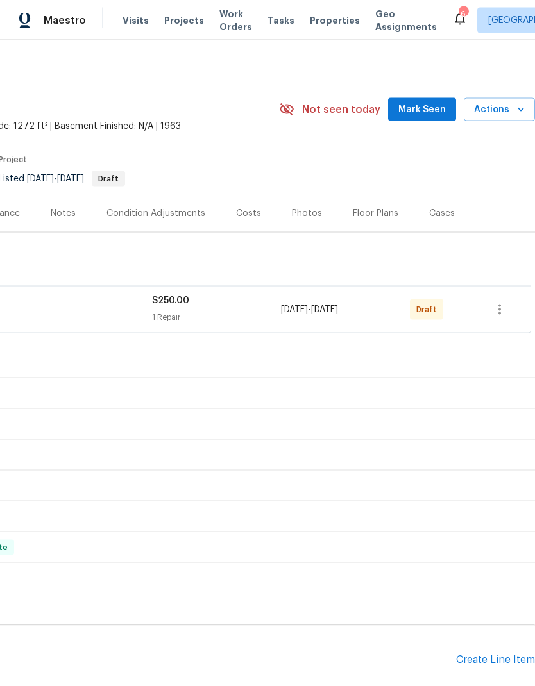
scroll to position [0, 190]
click at [496, 302] on icon "button" at bounding box center [499, 309] width 15 height 15
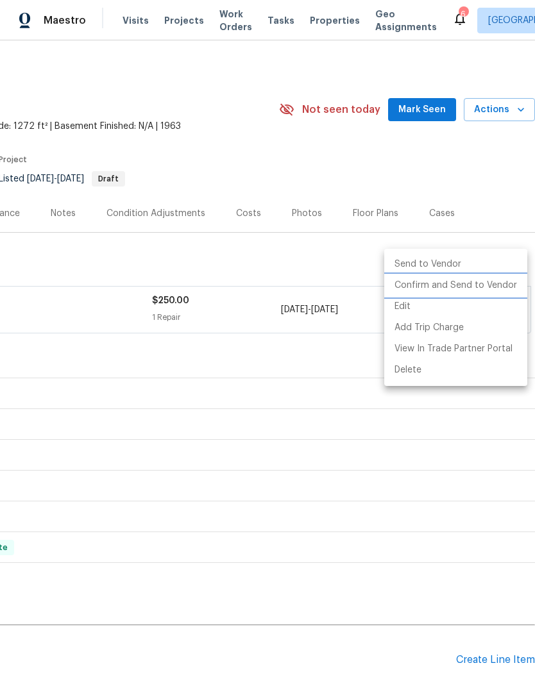
click at [465, 288] on li "Confirm and Send to Vendor" at bounding box center [455, 285] width 143 height 21
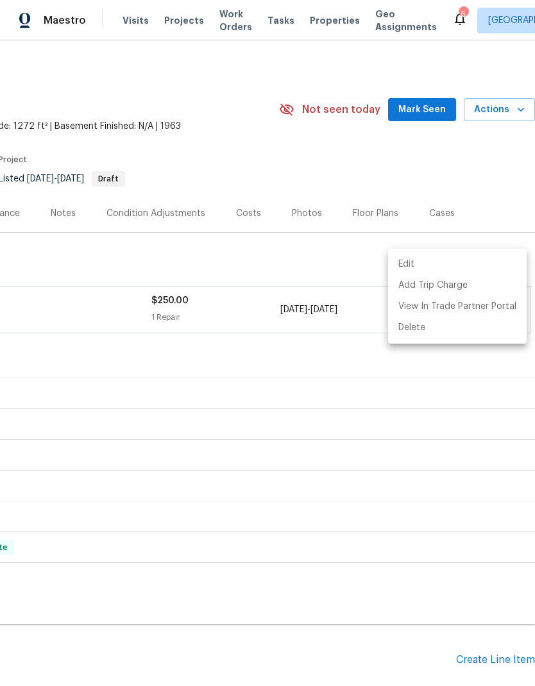
click at [286, 317] on div at bounding box center [267, 343] width 535 height 686
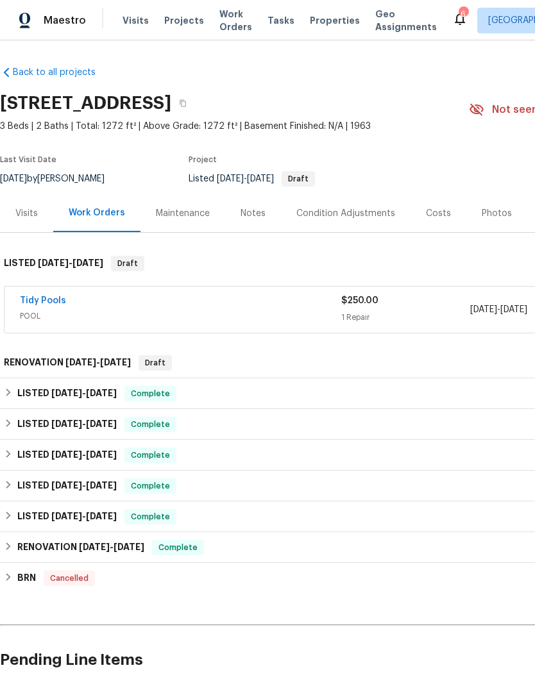
scroll to position [0, 0]
click at [54, 296] on link "Tidy Pools" at bounding box center [43, 300] width 46 height 9
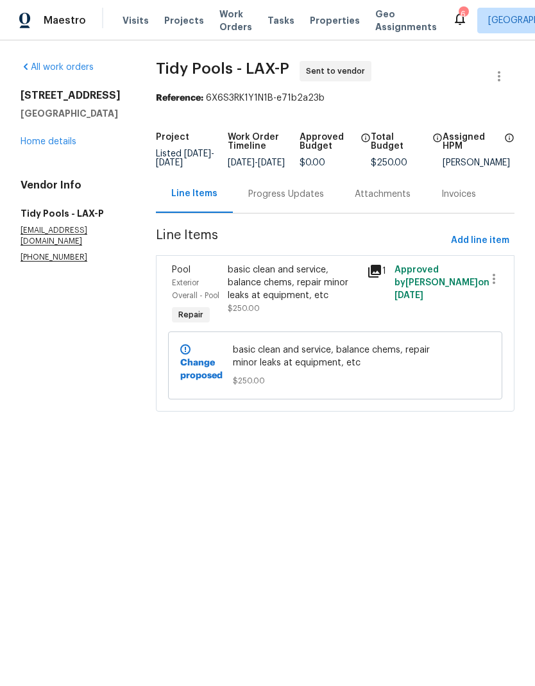
click at [70, 142] on link "Home details" at bounding box center [49, 141] width 56 height 9
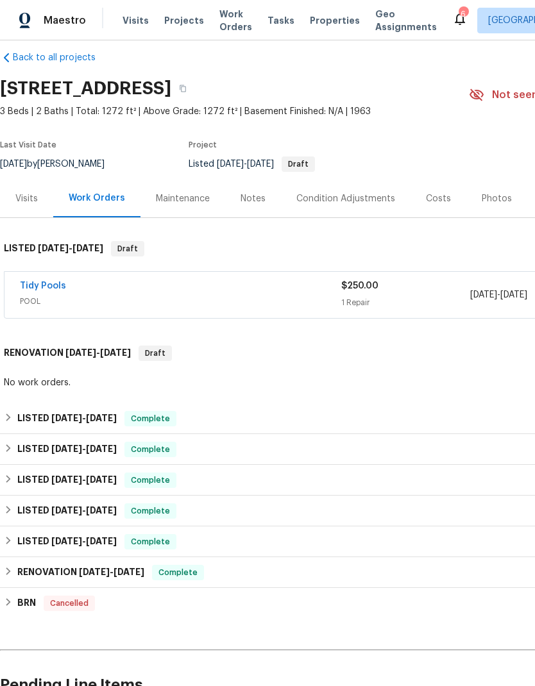
scroll to position [15, 0]
click at [35, 420] on h6 "LISTED [DATE] - [DATE]" at bounding box center [66, 418] width 99 height 15
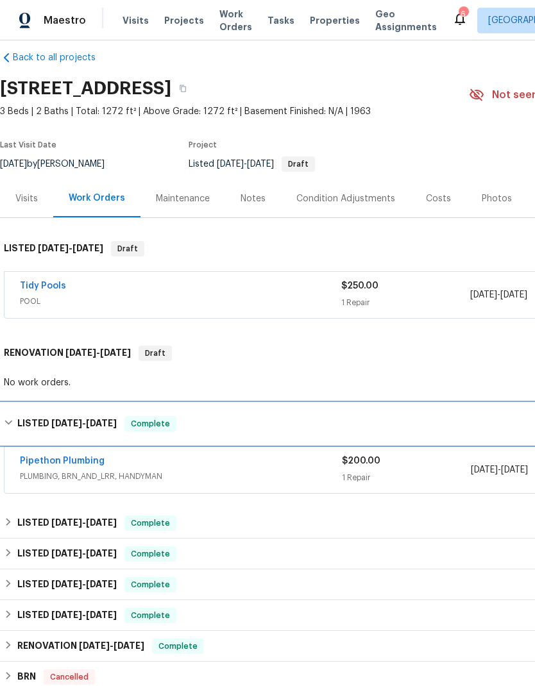
click at [58, 415] on div "LISTED [DATE] - [DATE] Complete" at bounding box center [362, 423] width 724 height 41
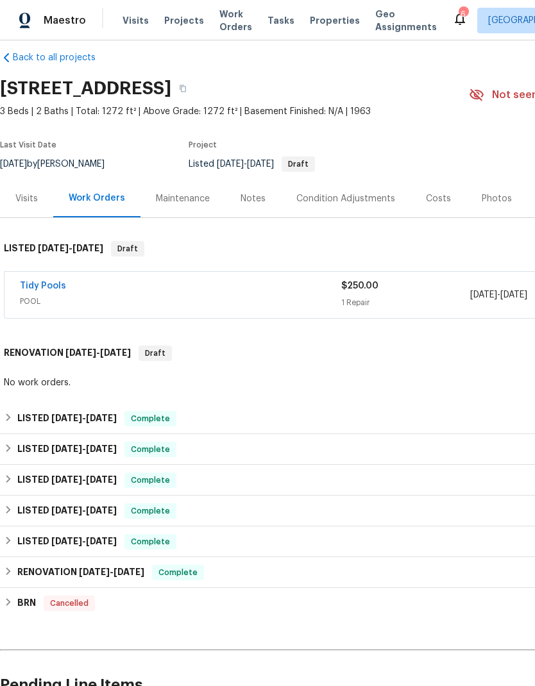
click at [190, 192] on div "Maintenance" at bounding box center [183, 198] width 54 height 13
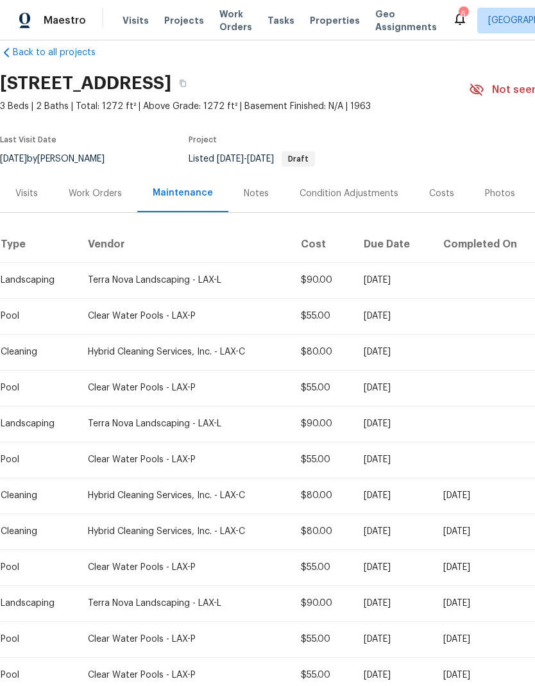
scroll to position [20, 0]
click at [88, 187] on div "Work Orders" at bounding box center [95, 193] width 53 height 13
